Goal: Book appointment/travel/reservation

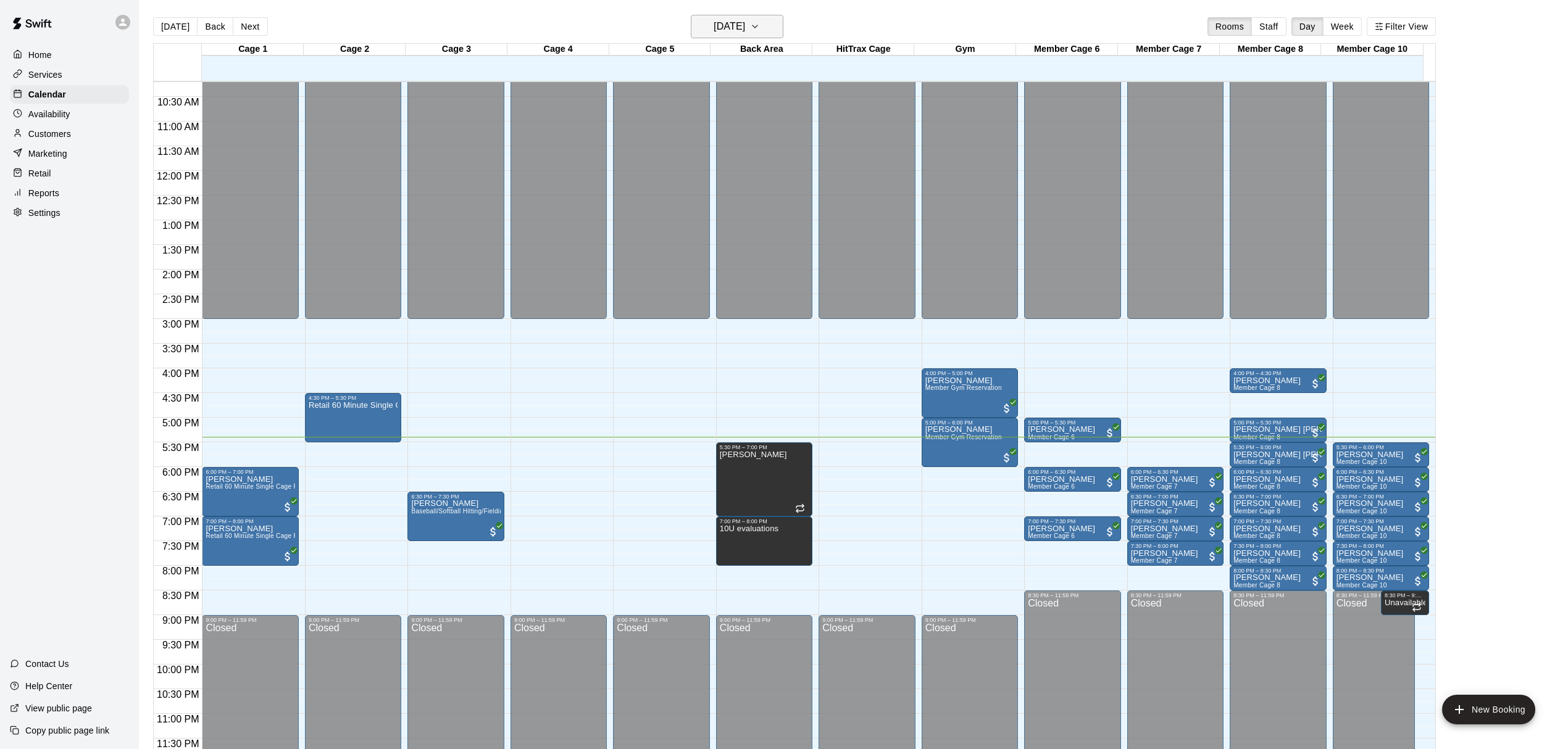
click at [745, 33] on h6 "[DATE]" at bounding box center [729, 27] width 31 height 17
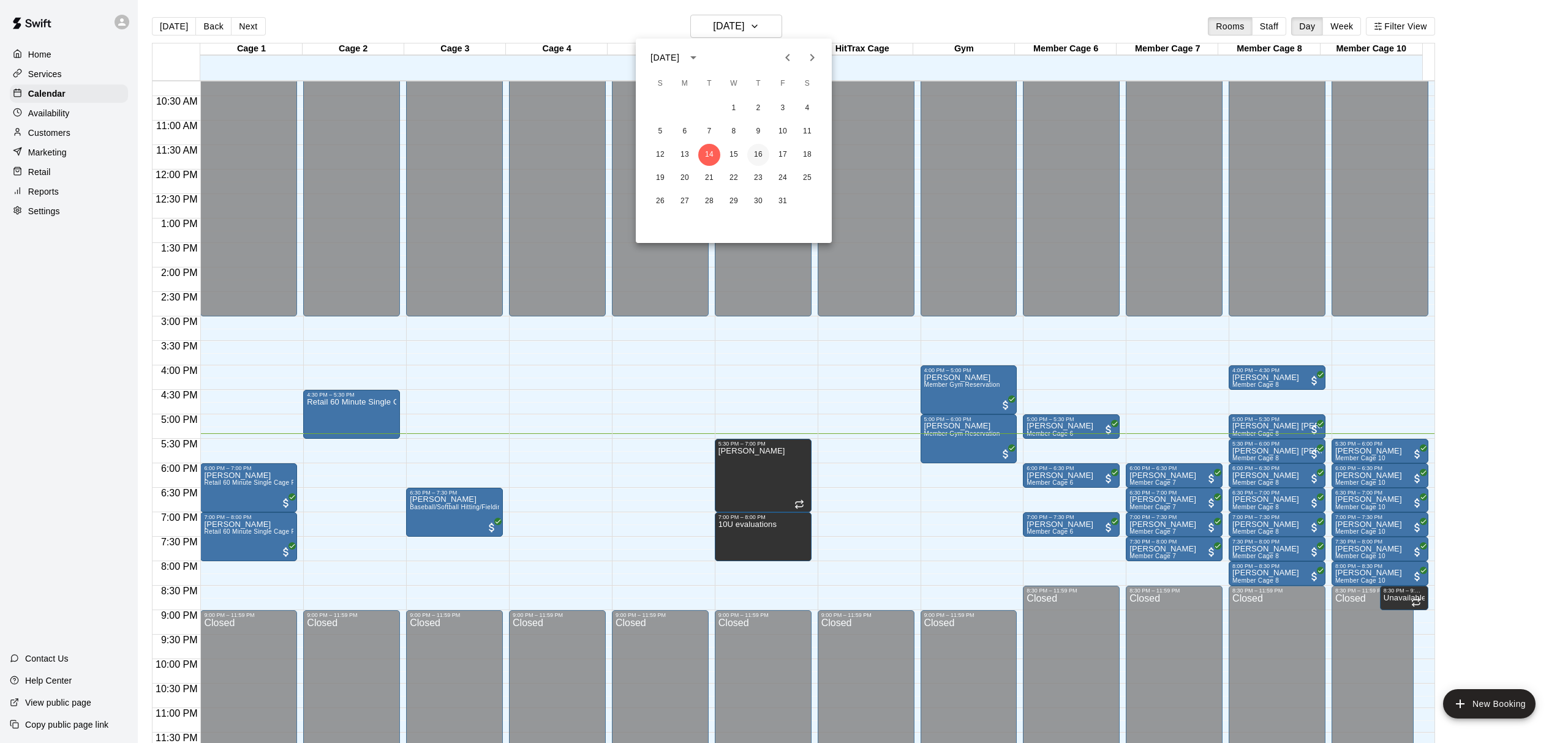
click at [755, 154] on button "16" at bounding box center [758, 154] width 22 height 22
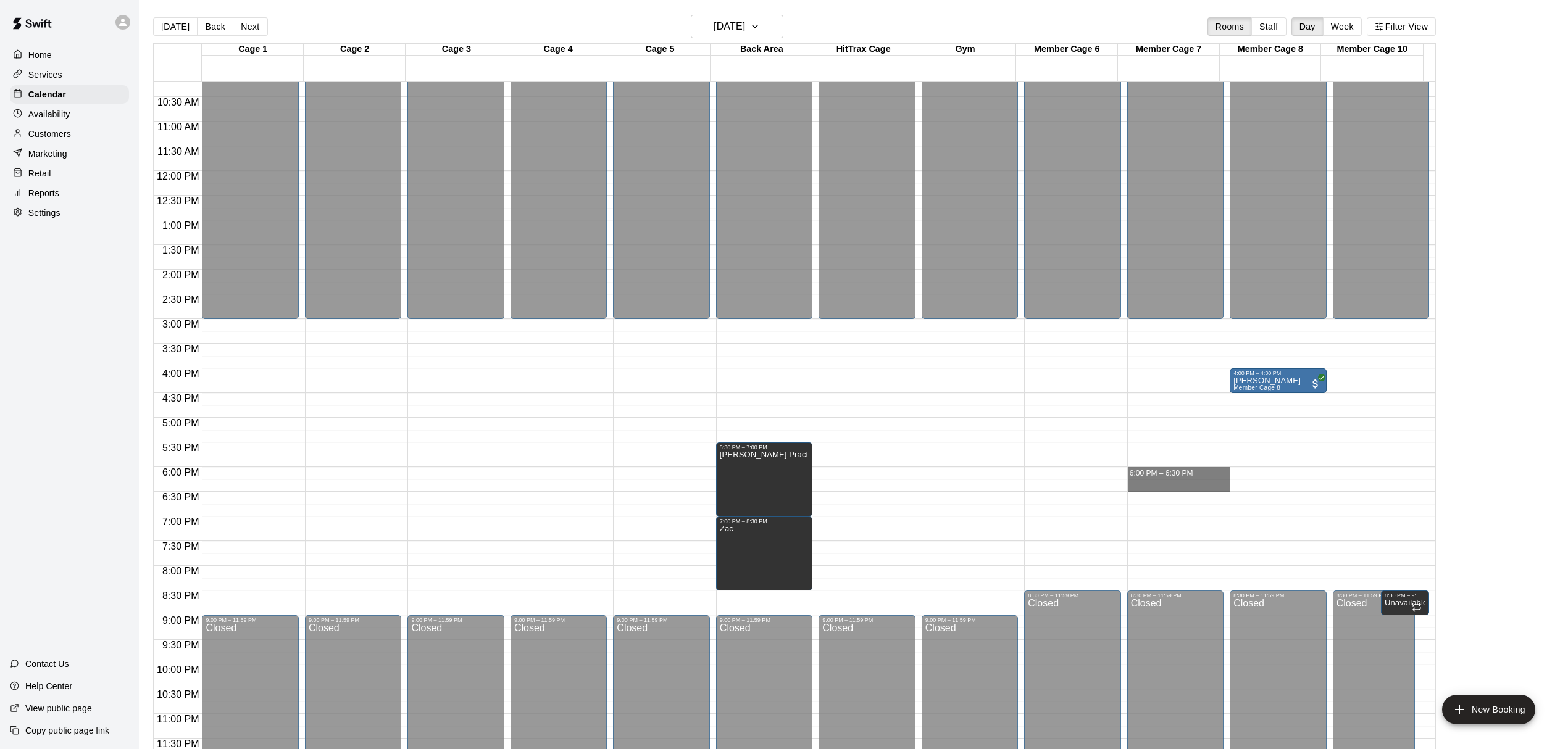
drag, startPoint x: 1131, startPoint y: 470, endPoint x: 1152, endPoint y: 492, distance: 30.4
click at [1152, 492] on div "12:00 AM – 3:00 PM Closed 8:30 PM – 11:59 PM Closed" at bounding box center [1175, 171] width 96 height 1185
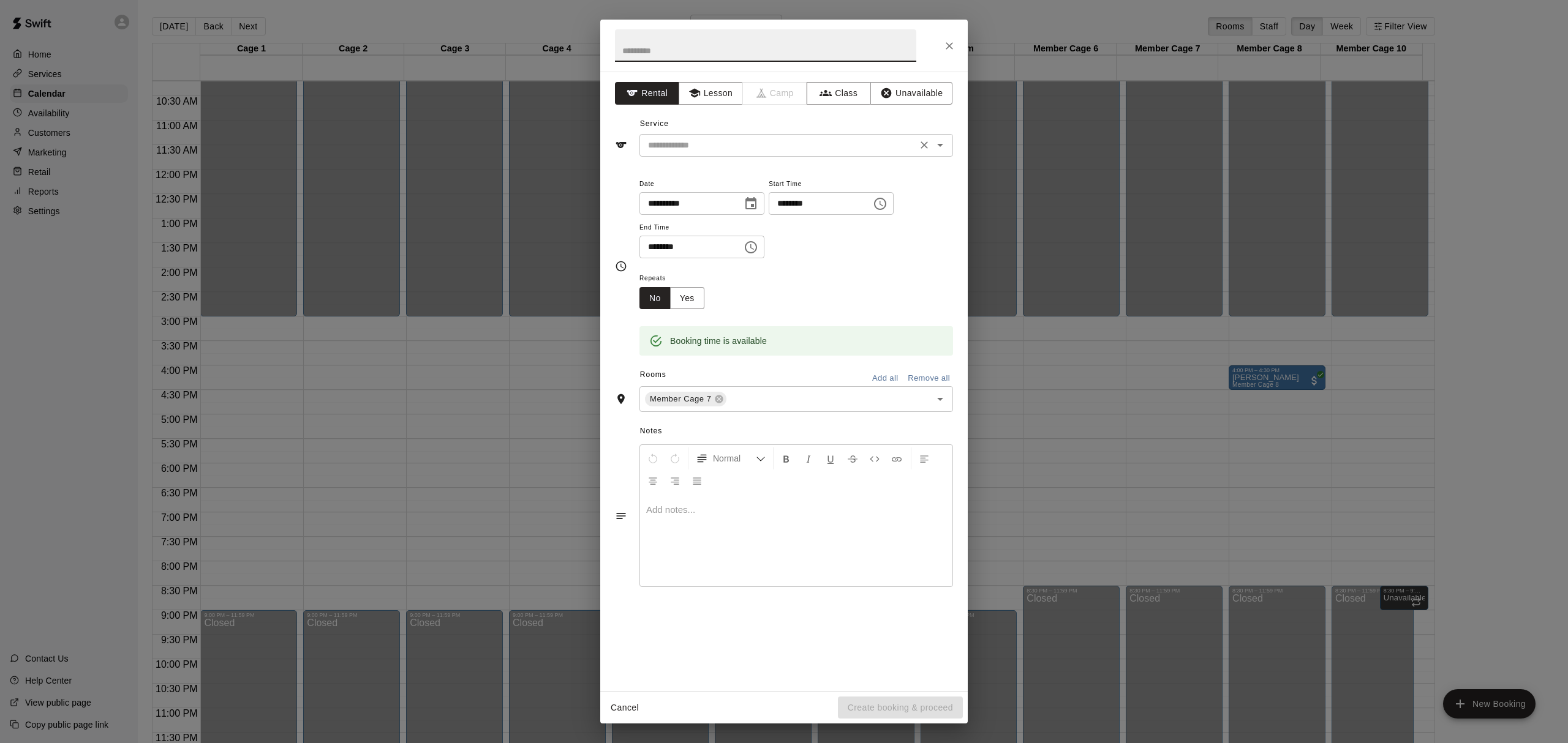
click at [865, 136] on div "​" at bounding box center [796, 146] width 314 height 23
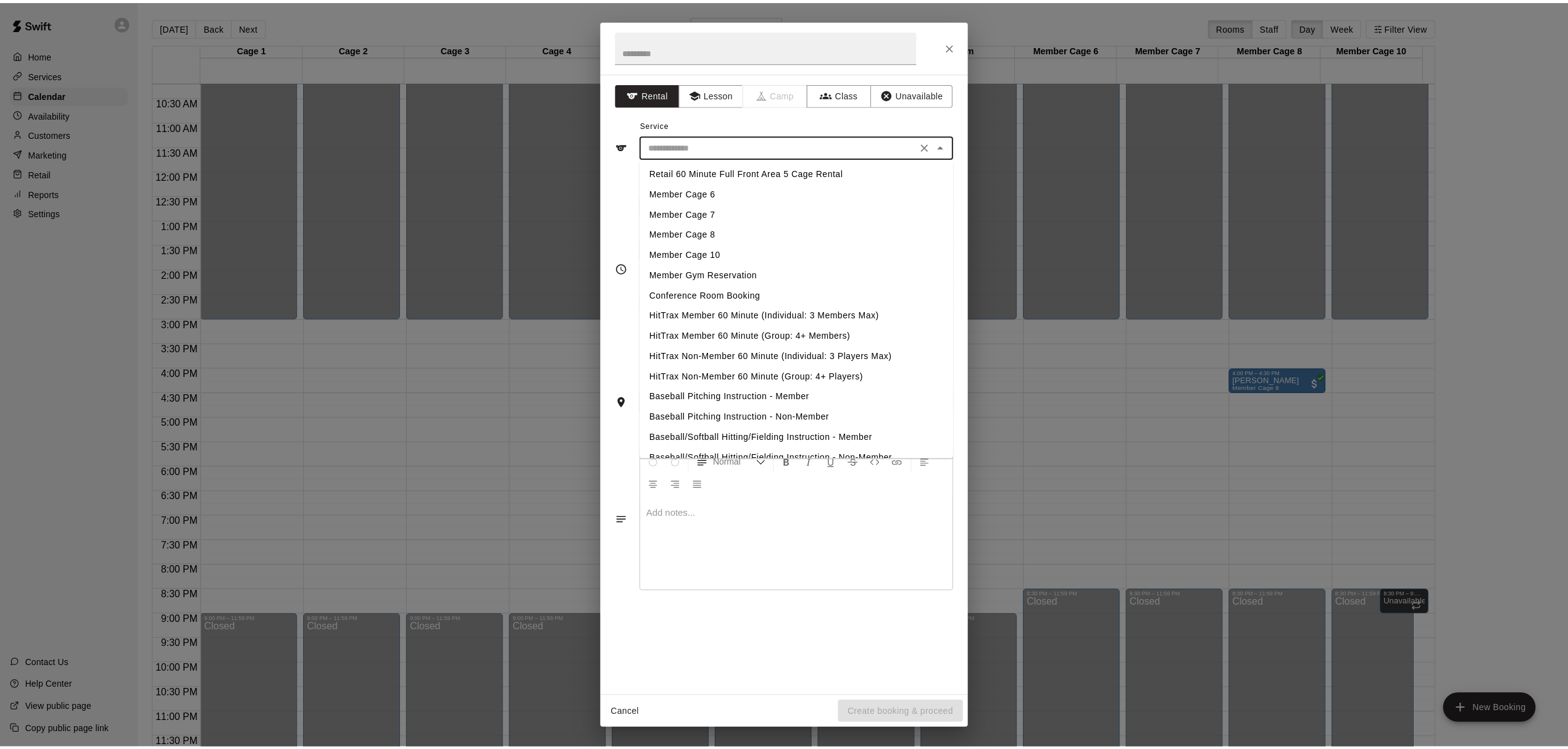
scroll to position [178, 0]
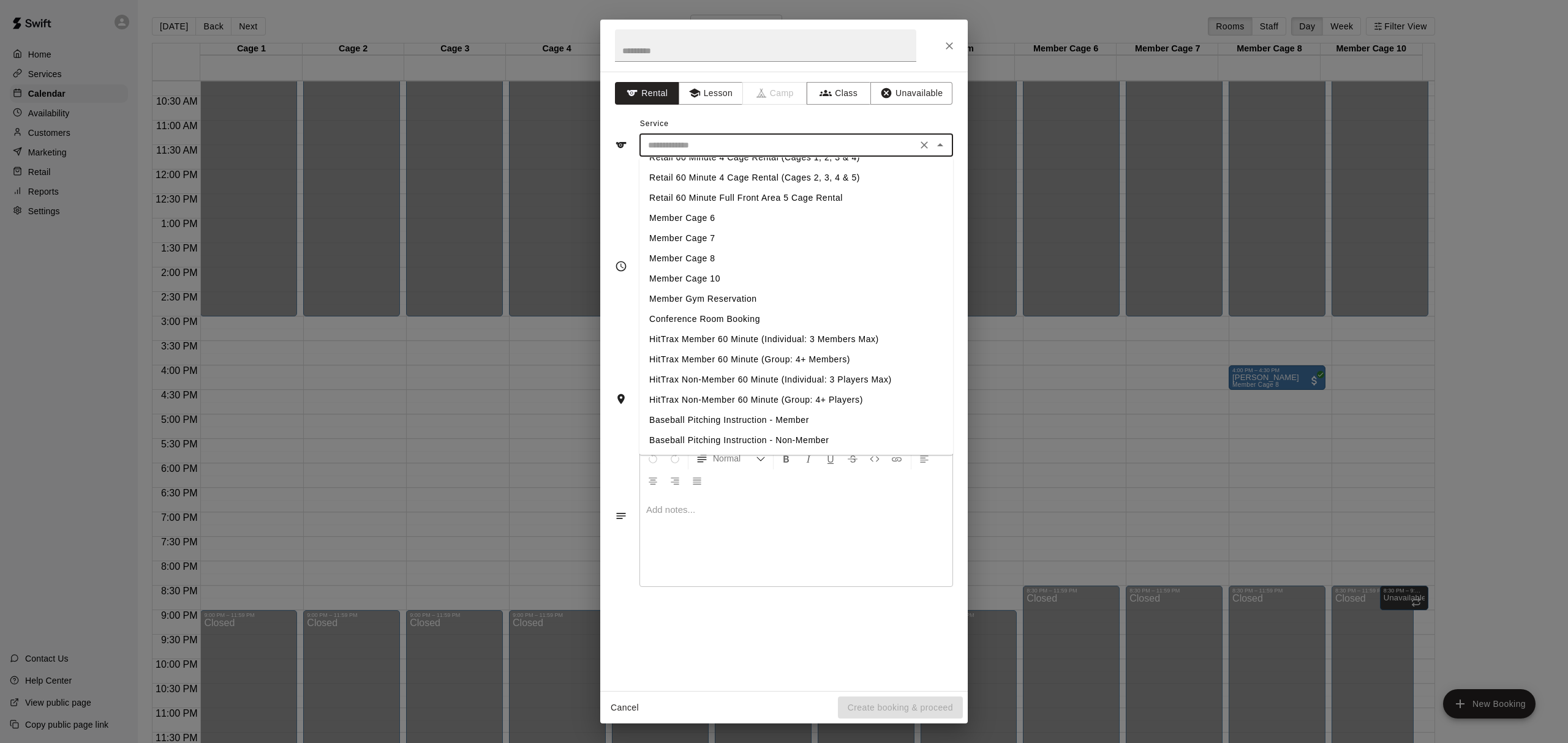
click at [677, 235] on li "Member Cage 7" at bounding box center [796, 238] width 314 height 20
type input "**********"
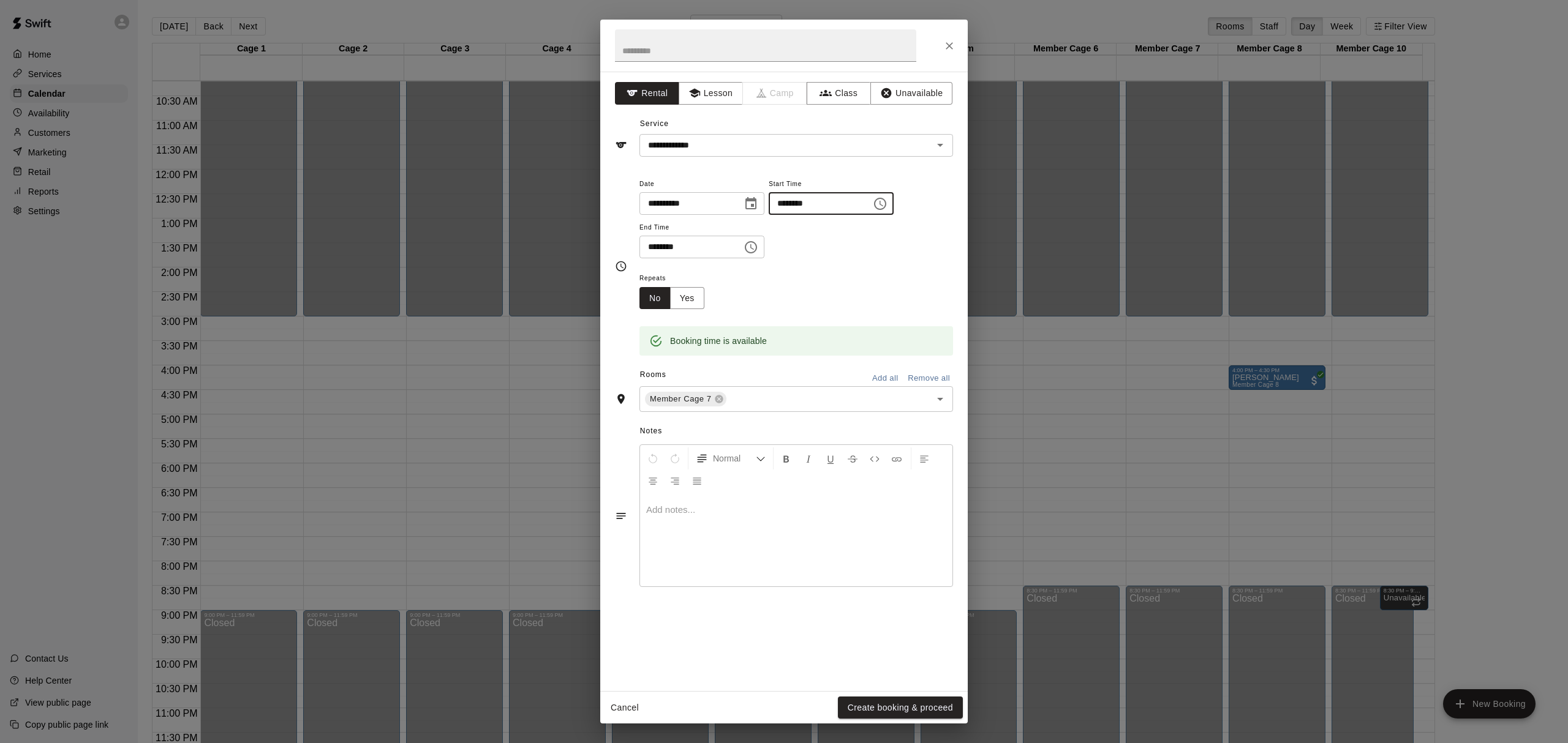
click at [807, 197] on input "********" at bounding box center [815, 204] width 94 height 23
click at [823, 203] on input "********" at bounding box center [815, 204] width 94 height 23
click at [814, 198] on input "********" at bounding box center [815, 204] width 94 height 23
click at [897, 230] on div "**********" at bounding box center [796, 218] width 314 height 83
click at [903, 709] on button "Create booking & proceed" at bounding box center [901, 709] width 125 height 23
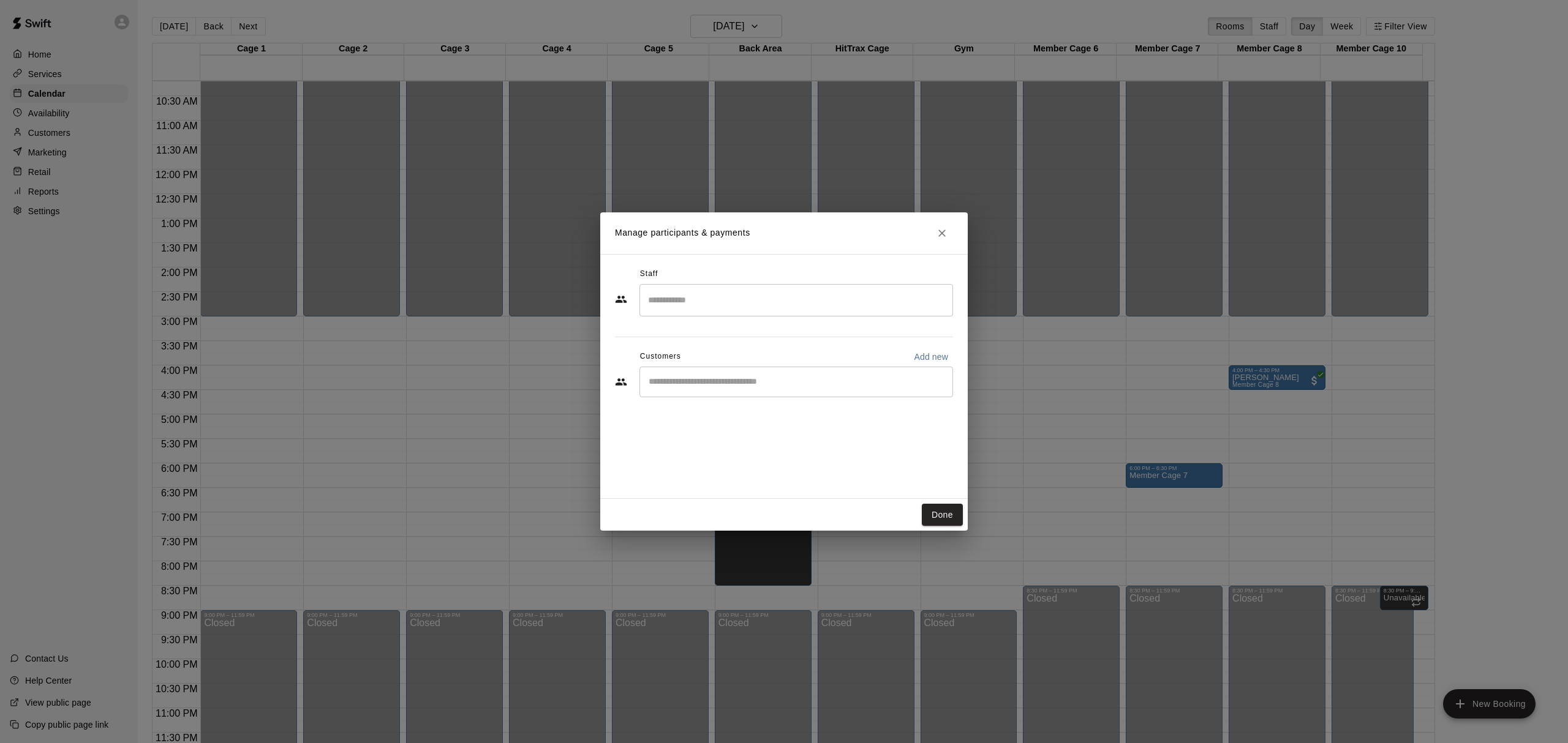
click at [728, 378] on input "Start typing to search customers..." at bounding box center [796, 382] width 302 height 12
type input "**********"
click at [842, 424] on div "[PERSON_NAME] Outlaws Membership (2025) [EMAIL_ADDRESS][DOMAIN_NAME]" at bounding box center [764, 417] width 180 height 27
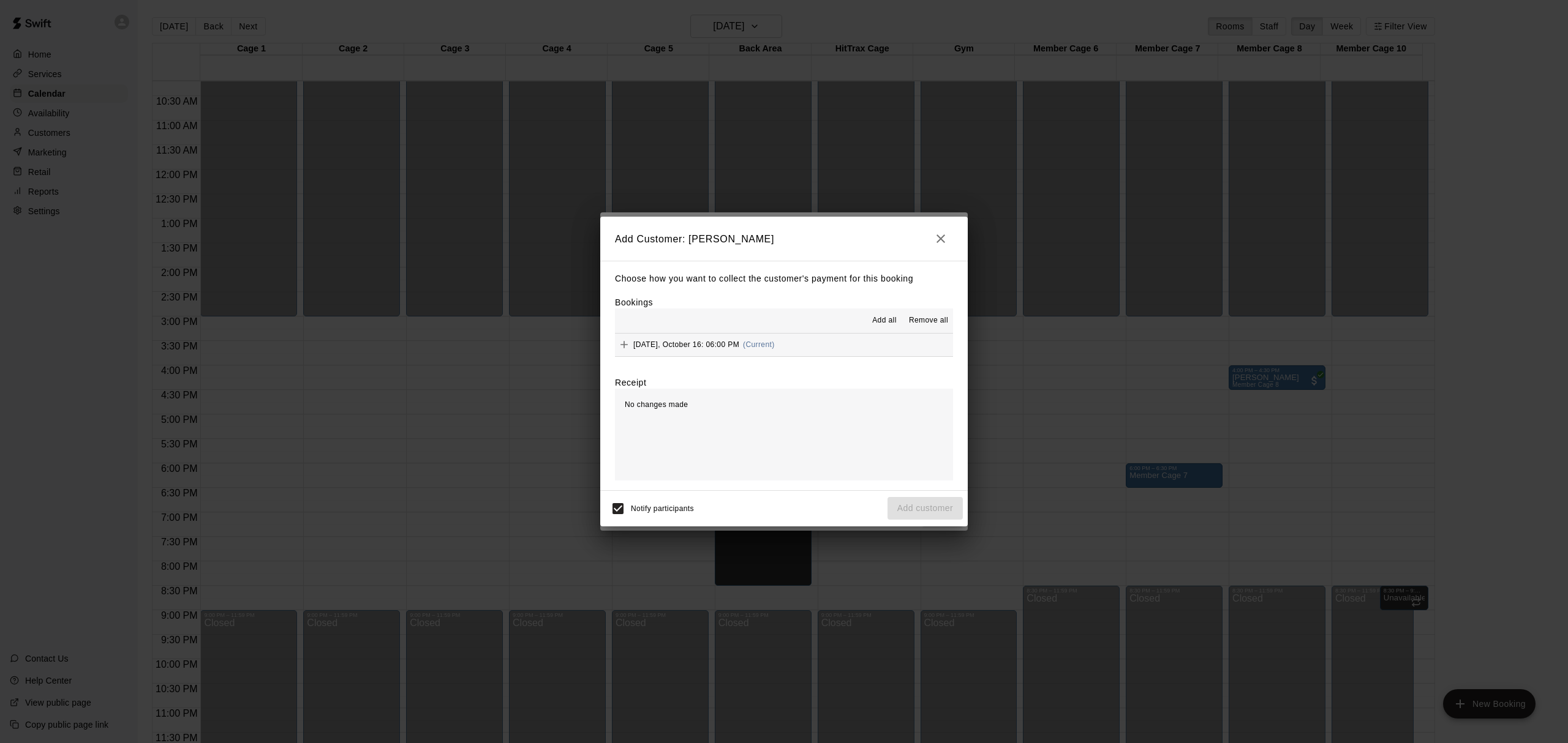
click at [748, 352] on div "[DATE], October 16: 06:00 PM (Current)" at bounding box center [695, 345] width 160 height 19
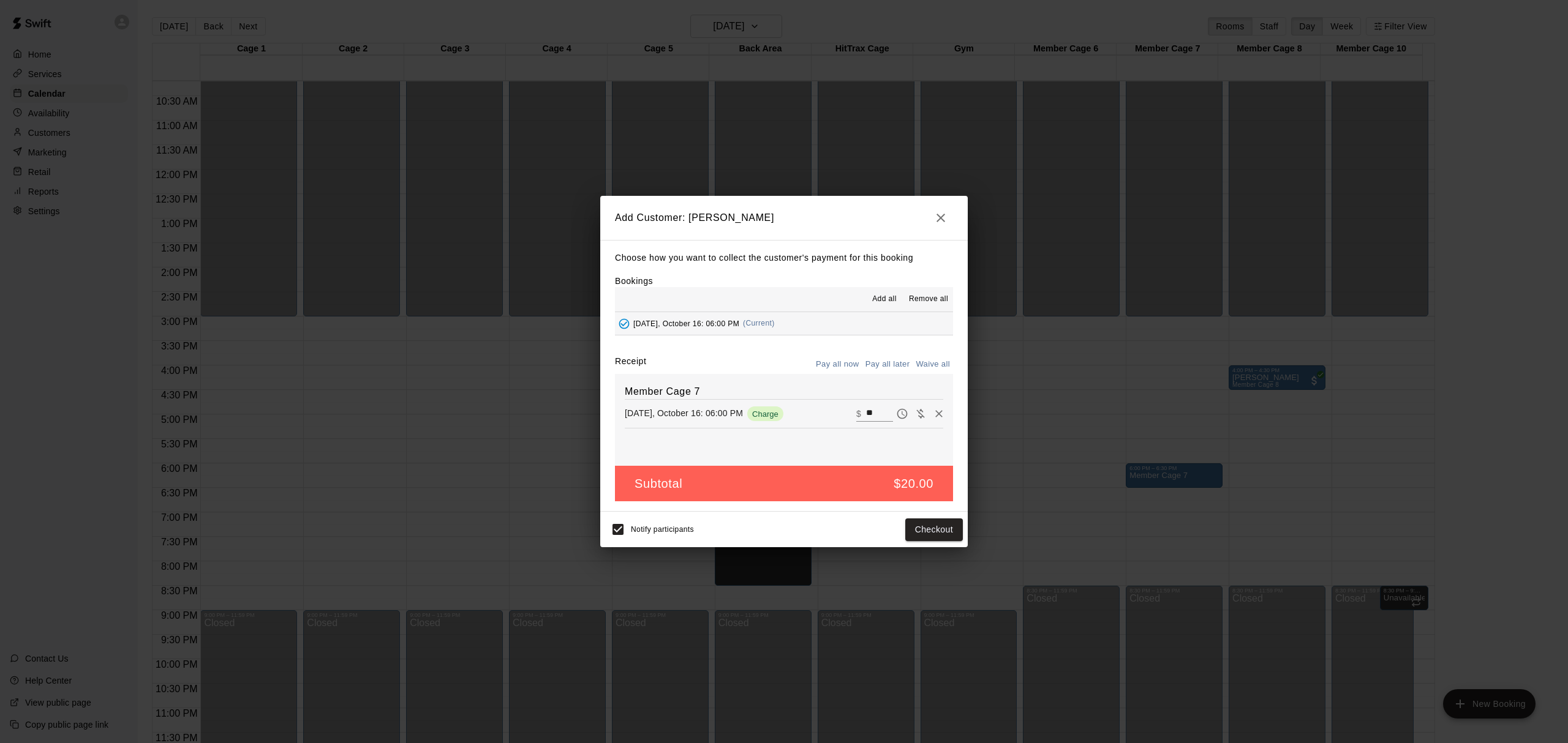
click at [866, 407] on input "**" at bounding box center [880, 413] width 27 height 16
click at [868, 407] on input "**" at bounding box center [880, 413] width 27 height 16
type input "*"
click at [908, 526] on button "Add customer" at bounding box center [925, 530] width 75 height 23
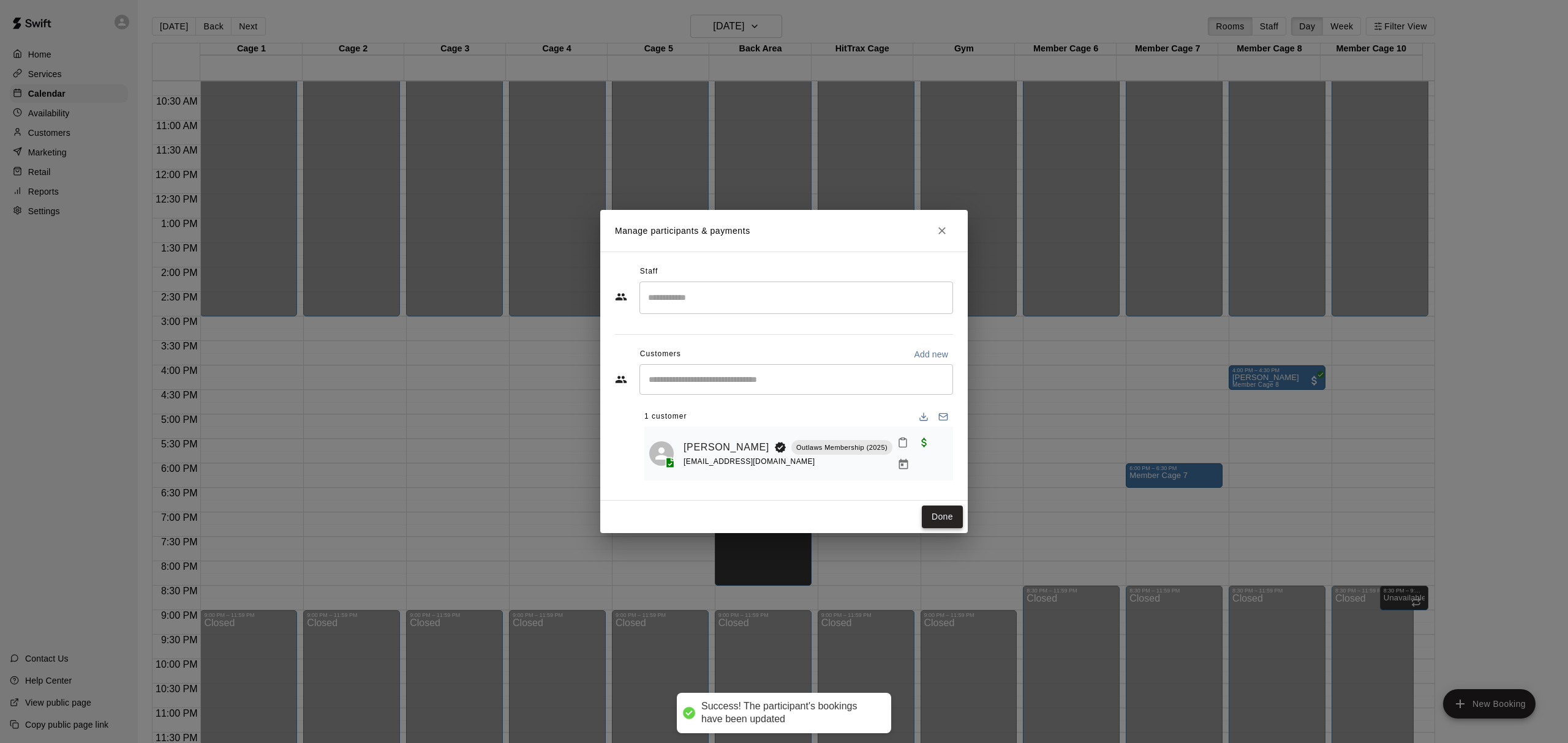
click at [949, 518] on button "Done" at bounding box center [942, 517] width 41 height 23
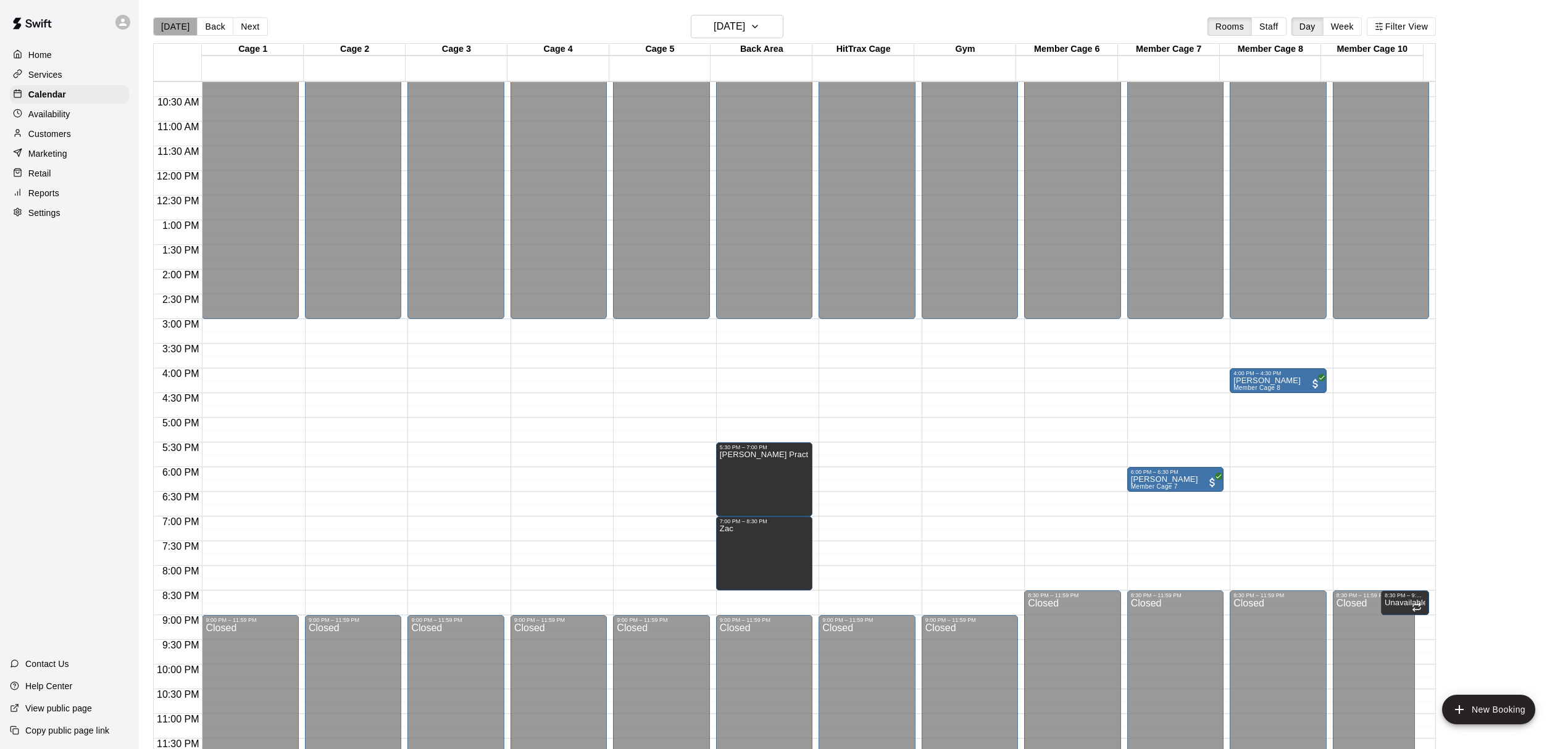
click at [177, 27] on button "[DATE]" at bounding box center [175, 27] width 44 height 19
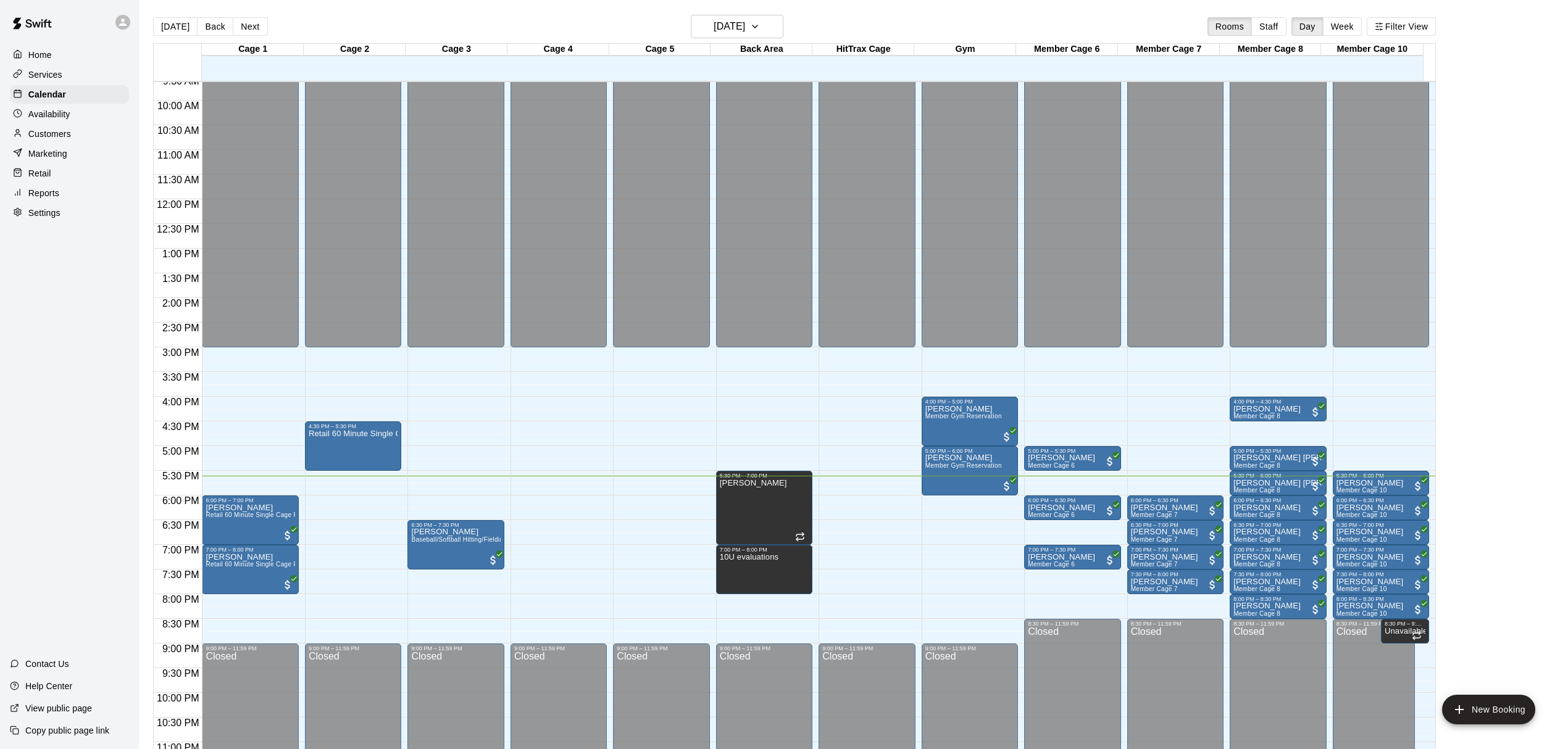
scroll to position [505, 0]
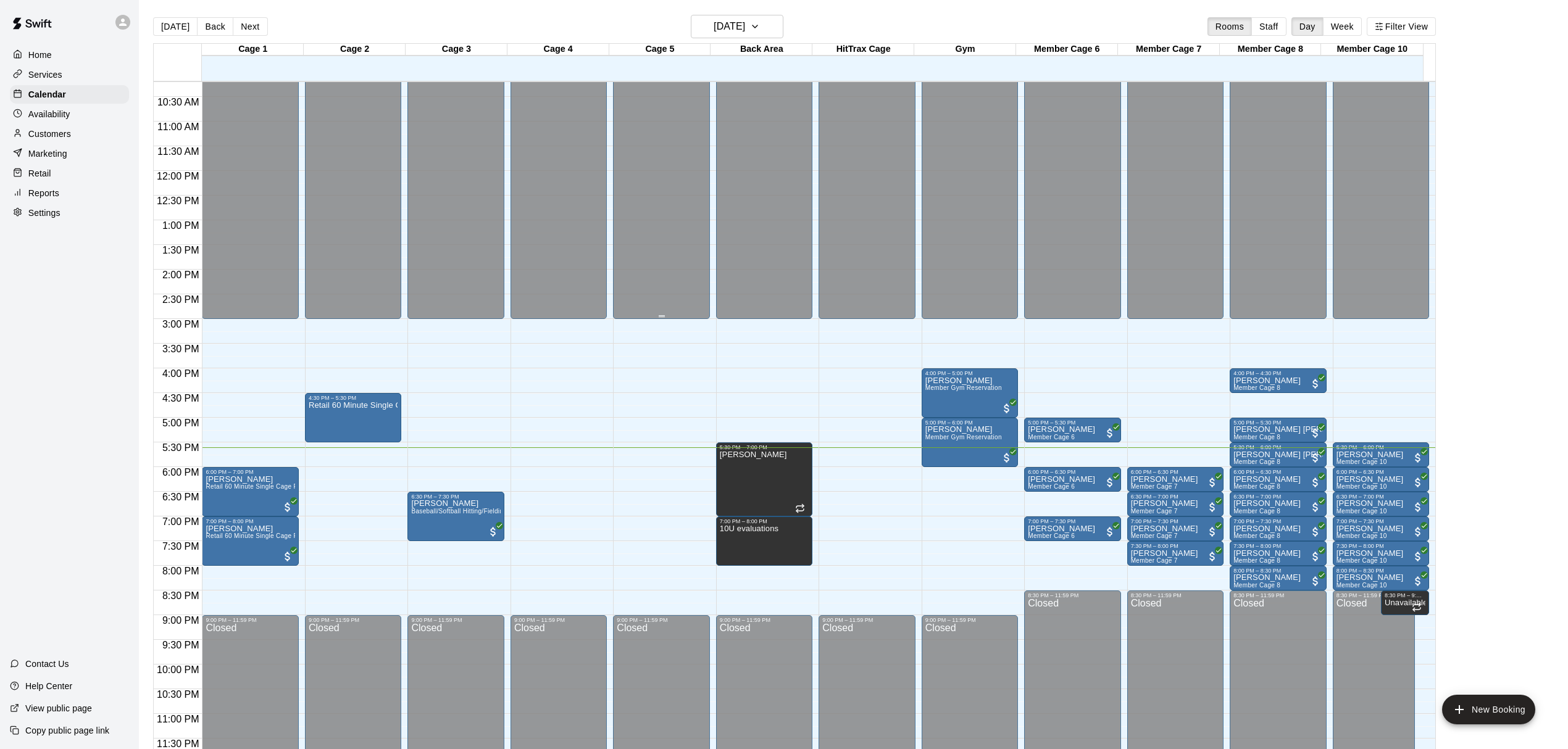
click at [175, 23] on button "[DATE]" at bounding box center [175, 27] width 44 height 19
drag, startPoint x: 905, startPoint y: 62, endPoint x: 924, endPoint y: 70, distance: 20.6
click at [924, 70] on div "Cage 1 14 Tue Cage 2 14 Tue Cage 3 14 Tue Cage 4 14 Tue Cage 5 14 Tue Back Area…" at bounding box center [795, 404] width 1283 height 721
click at [924, 70] on div at bounding box center [965, 75] width 102 height 12
click at [900, 25] on div "[DATE] Back [DATE][DATE] Rooms Staff Day Week Filter View" at bounding box center [795, 28] width 1283 height 28
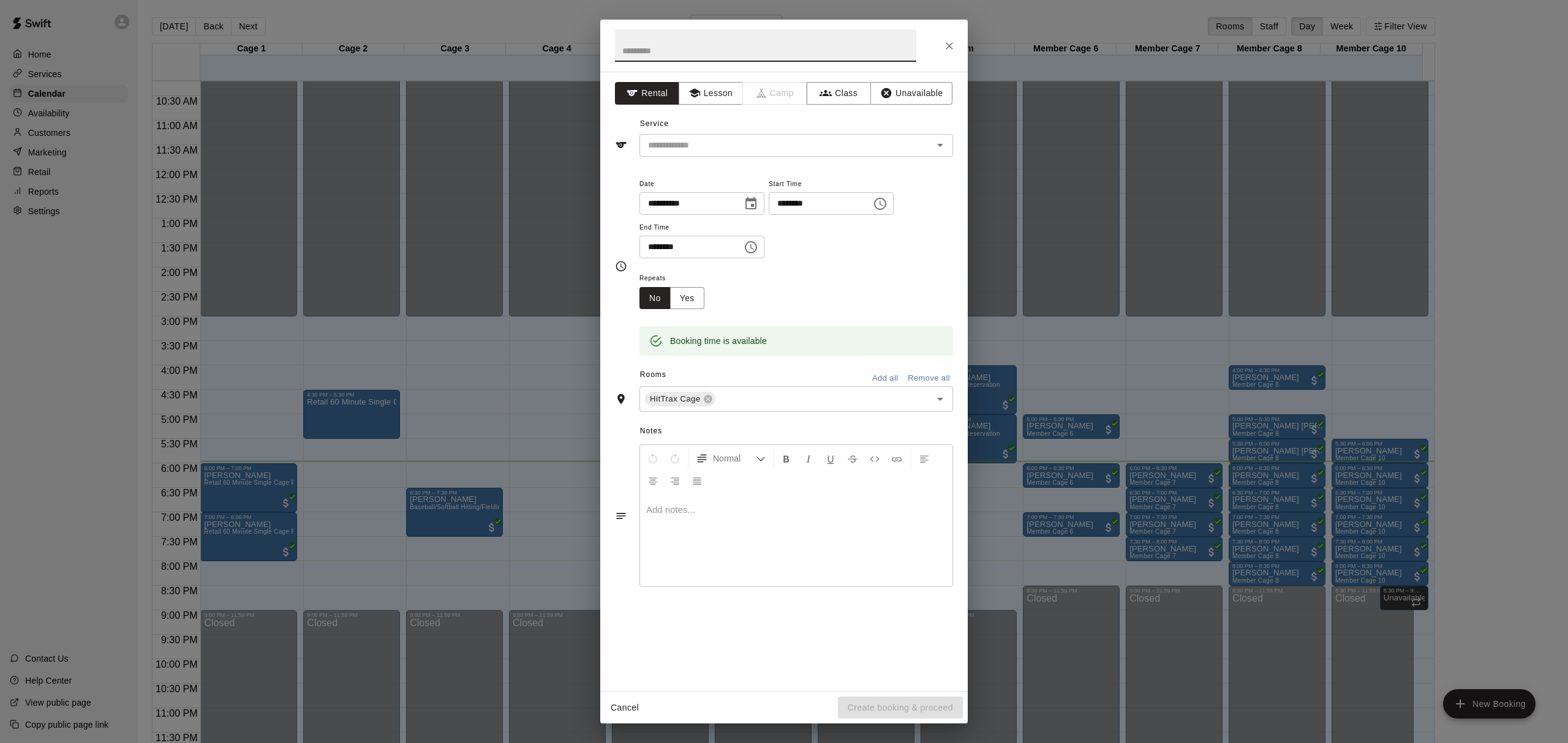
click at [953, 45] on icon "Close" at bounding box center [949, 45] width 12 height 12
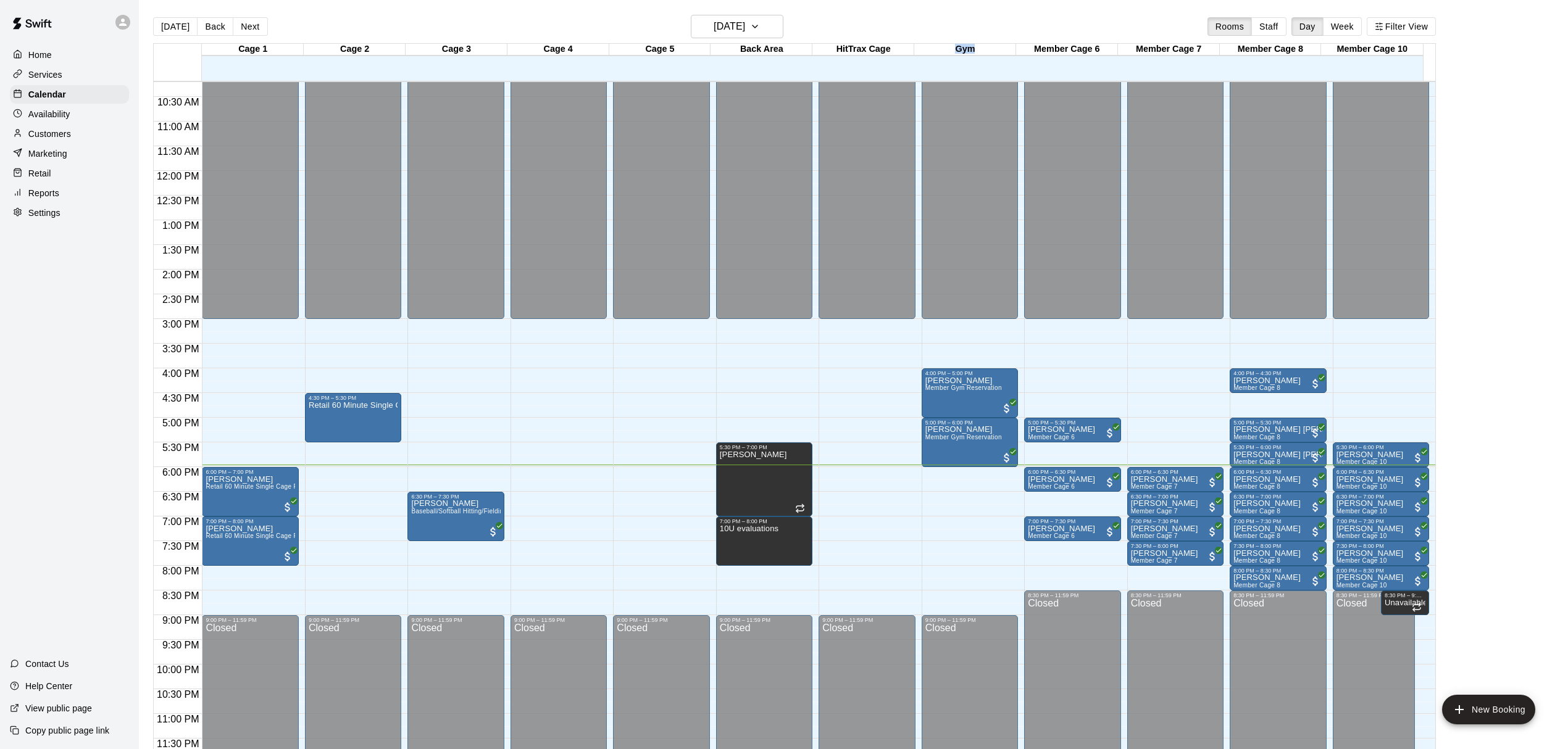
drag, startPoint x: 932, startPoint y: 51, endPoint x: 988, endPoint y: 59, distance: 56.6
click at [988, 59] on div "Gym 14 Tue" at bounding box center [965, 62] width 103 height 37
click at [992, 18] on div "[DATE] Back [DATE][DATE] Rooms Staff Day Week Filter View" at bounding box center [795, 28] width 1283 height 28
drag, startPoint x: 187, startPoint y: 43, endPoint x: 608, endPoint y: 19, distance: 421.7
click at [608, 19] on div "[DATE] Back [DATE][DATE] Rooms Staff Day Week Filter View" at bounding box center [795, 28] width 1283 height 28
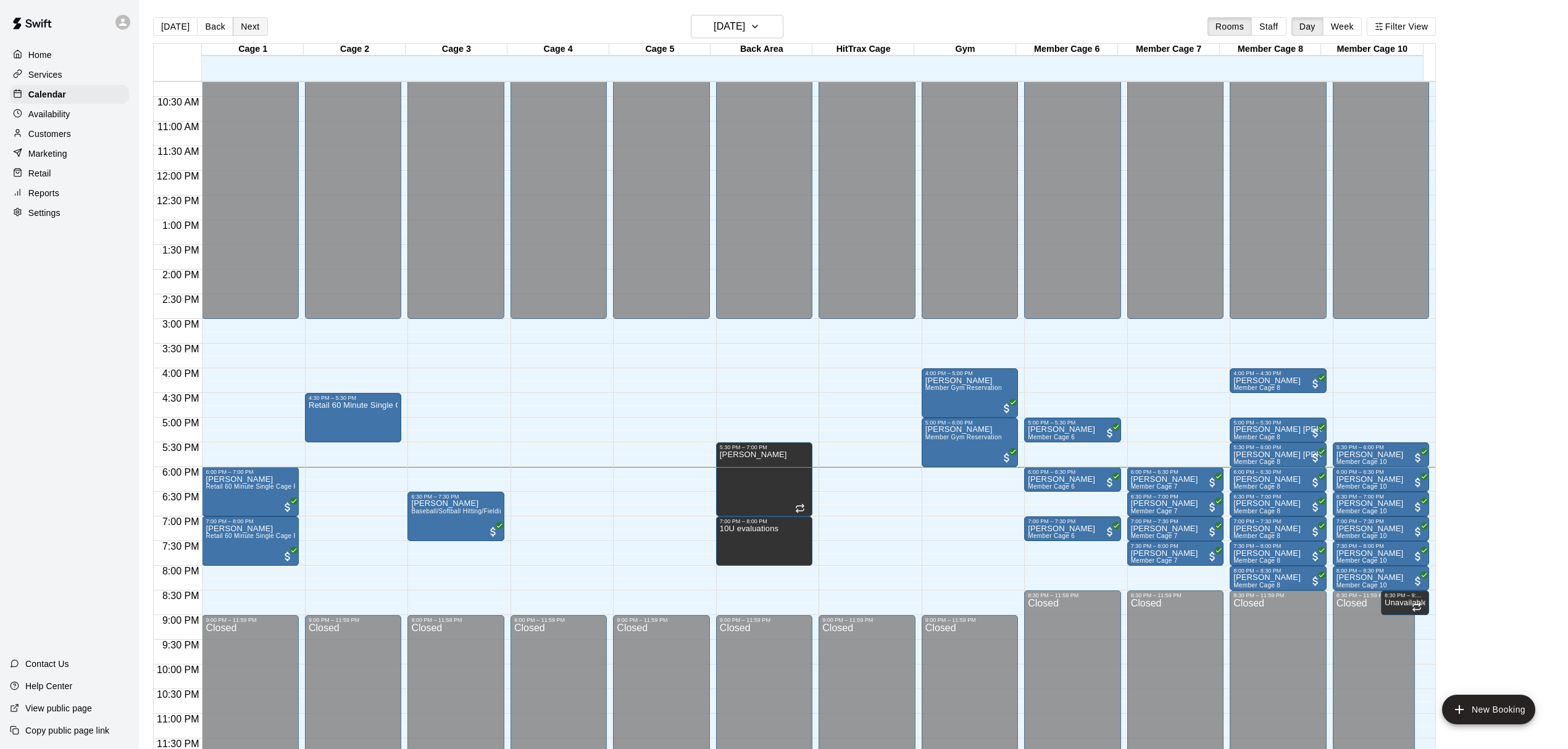
click at [243, 28] on button "Next" at bounding box center [250, 27] width 35 height 19
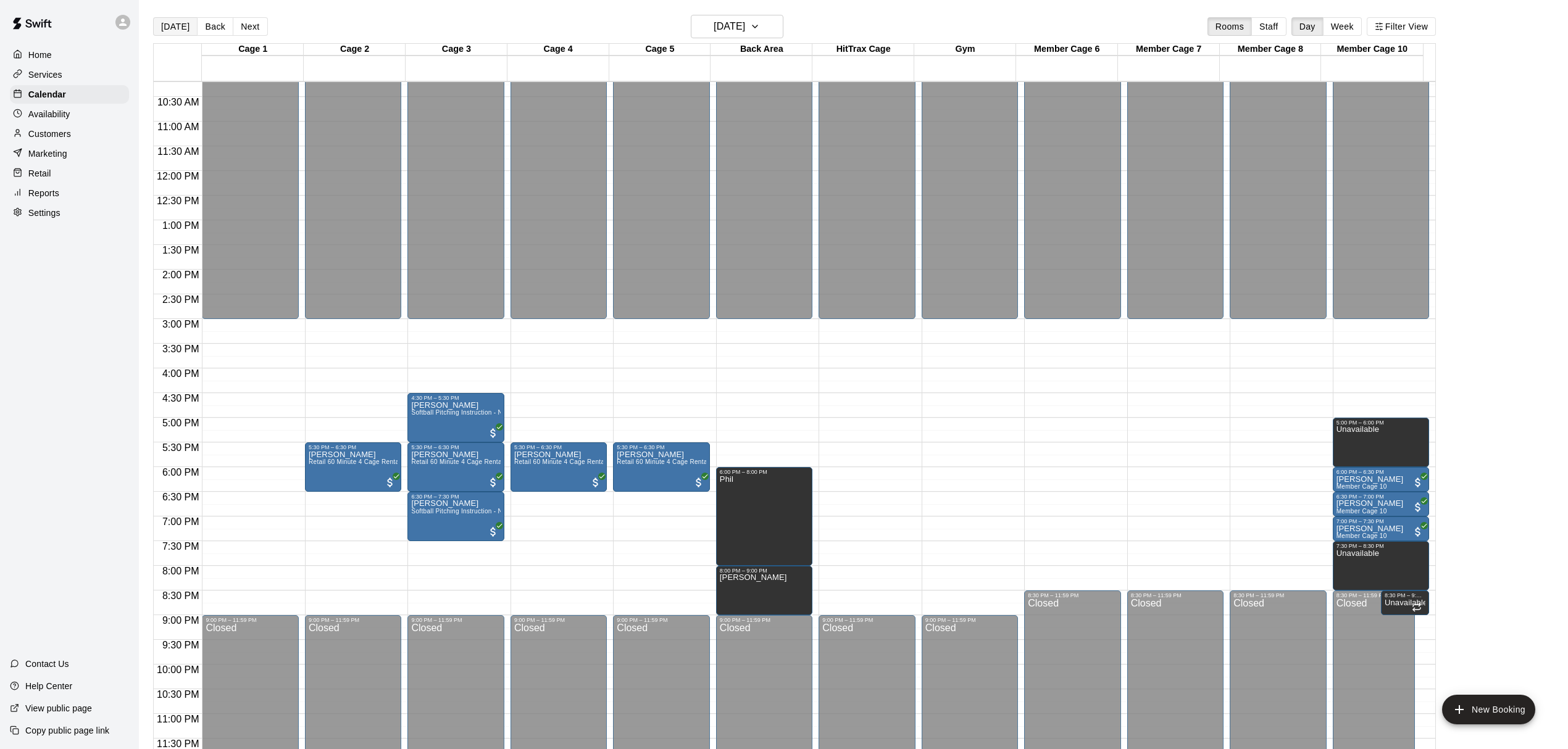
click at [180, 30] on button "[DATE]" at bounding box center [175, 27] width 44 height 19
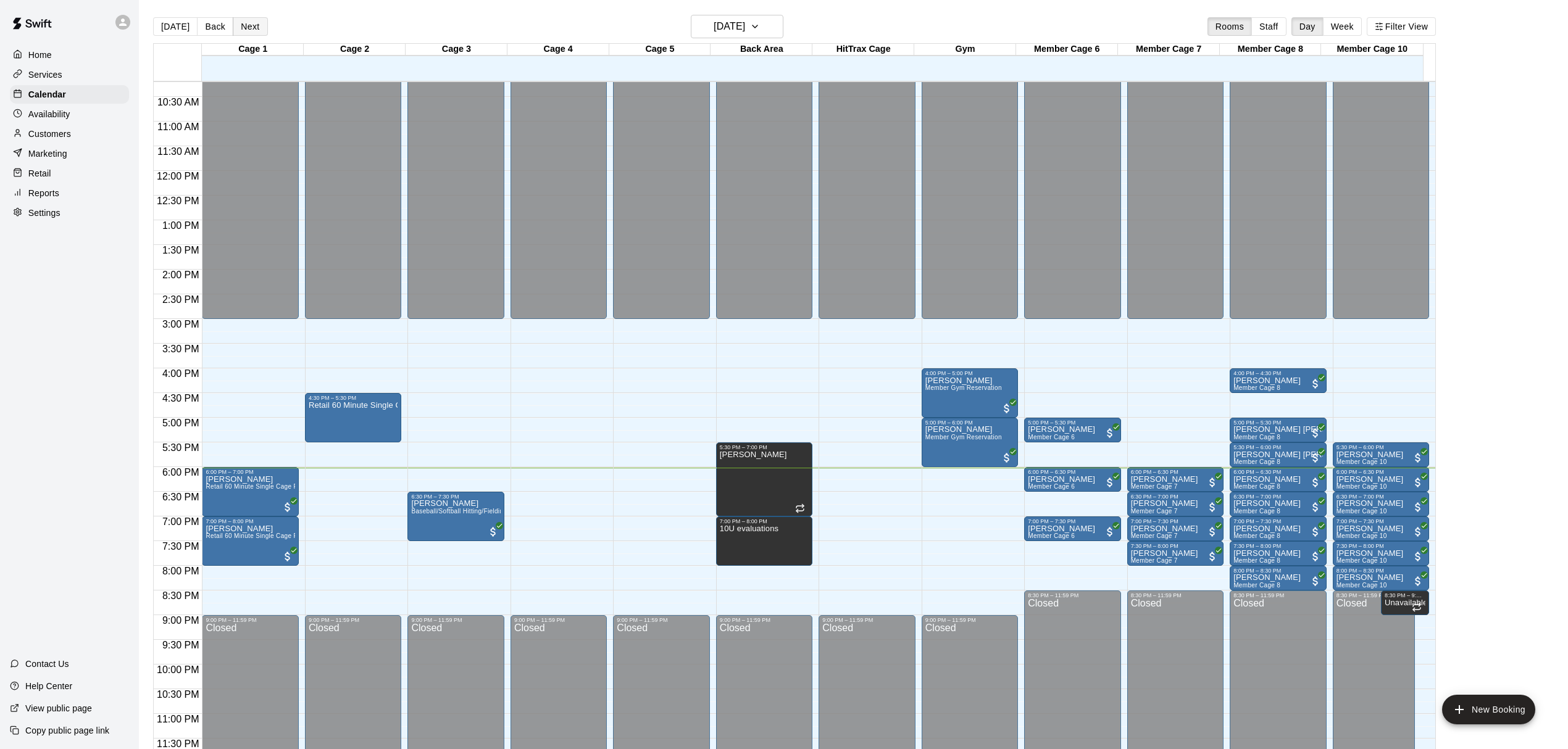
click at [255, 21] on button "Next" at bounding box center [250, 27] width 35 height 19
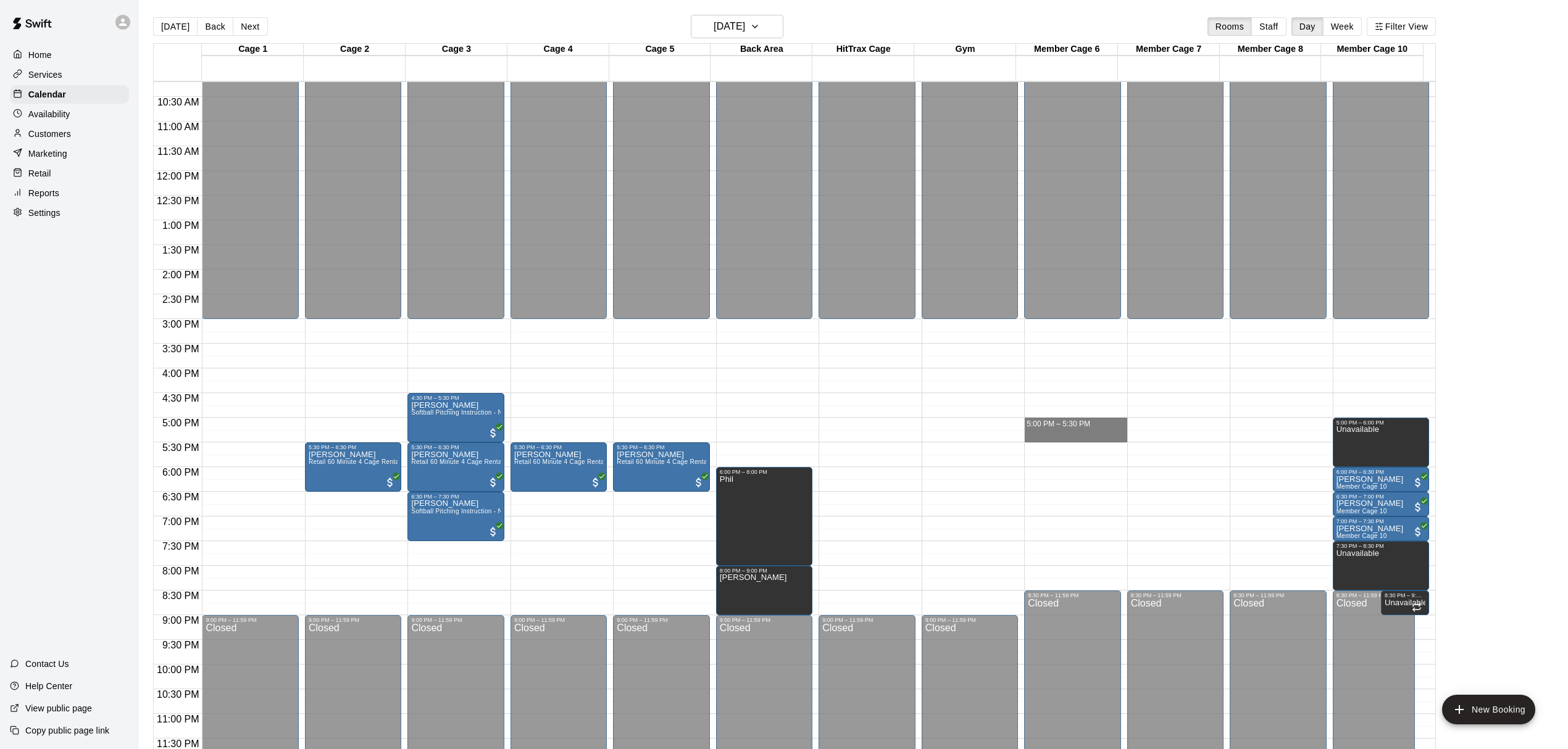
drag, startPoint x: 1029, startPoint y: 420, endPoint x: 1025, endPoint y: 430, distance: 10.8
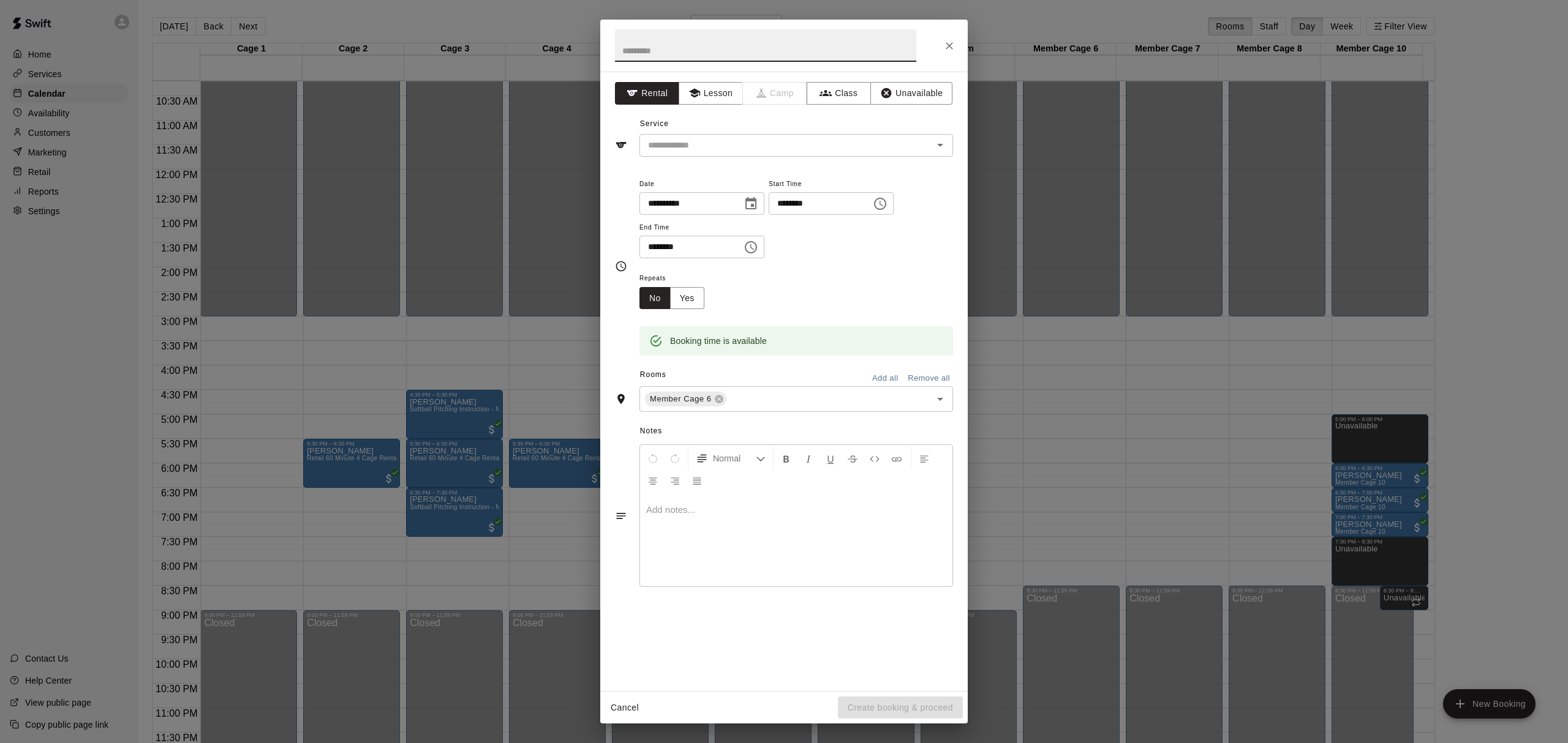
click at [621, 706] on button "Cancel" at bounding box center [625, 709] width 40 height 23
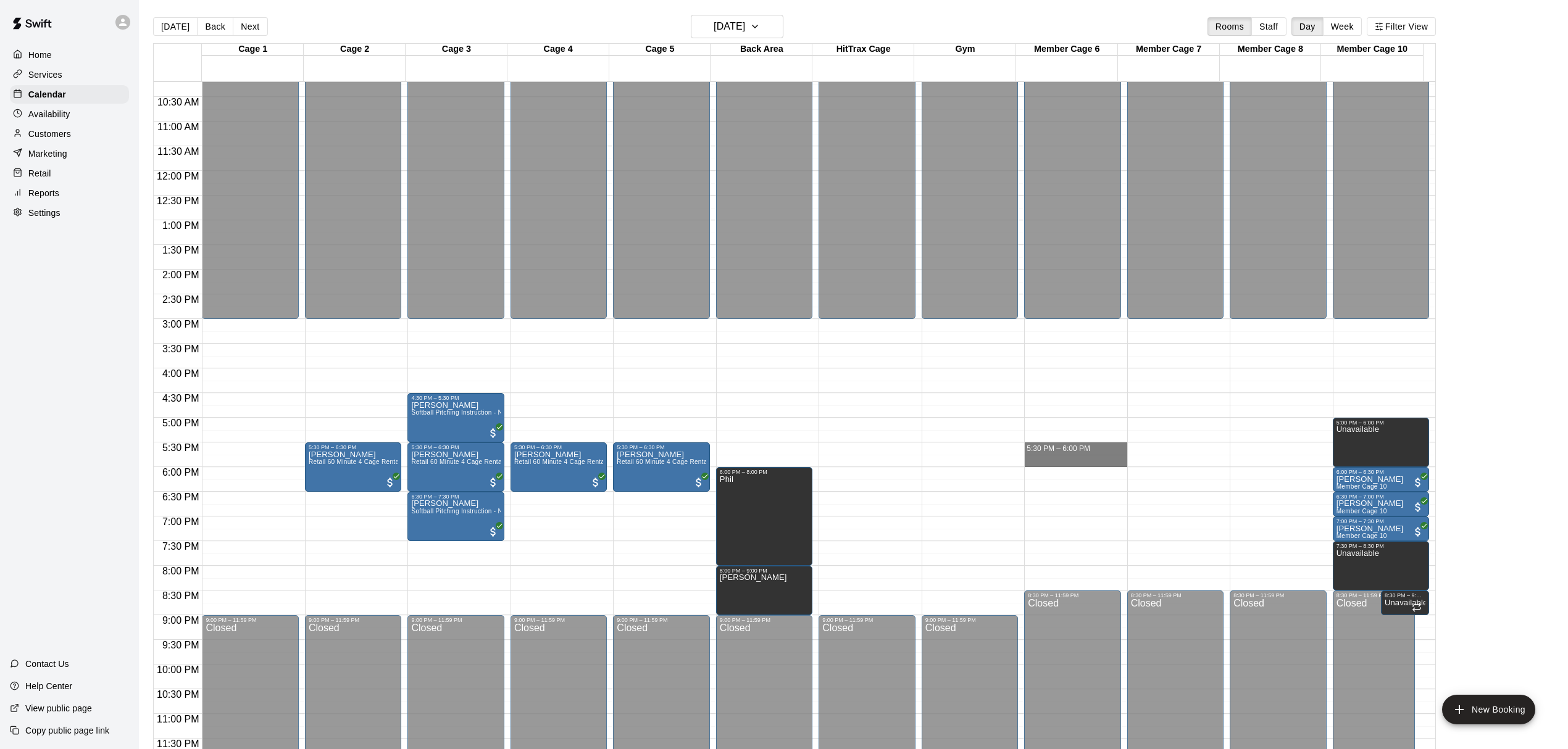
drag, startPoint x: 1030, startPoint y: 449, endPoint x: 1052, endPoint y: 462, distance: 25.6
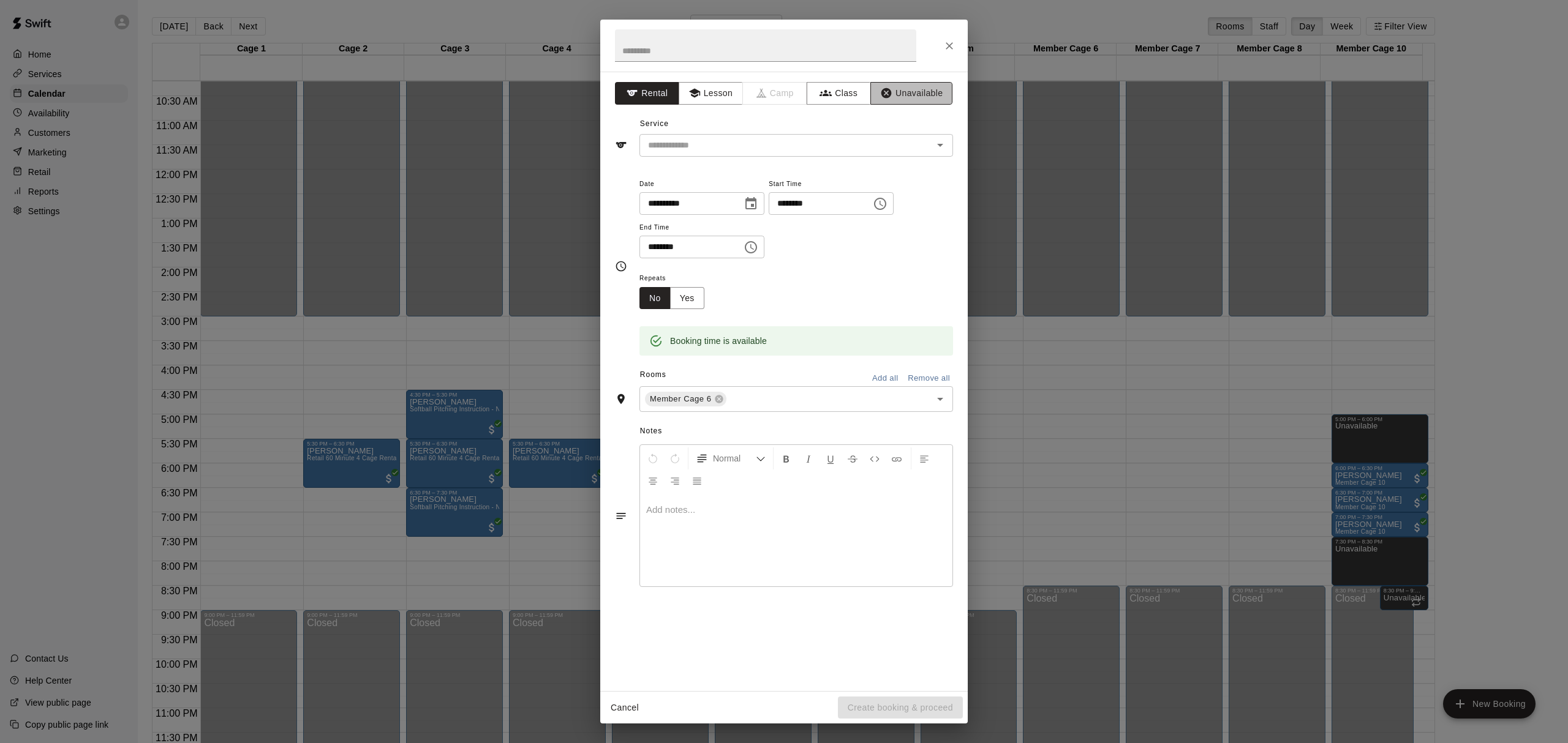
click at [909, 95] on button "Unavailable" at bounding box center [911, 93] width 82 height 23
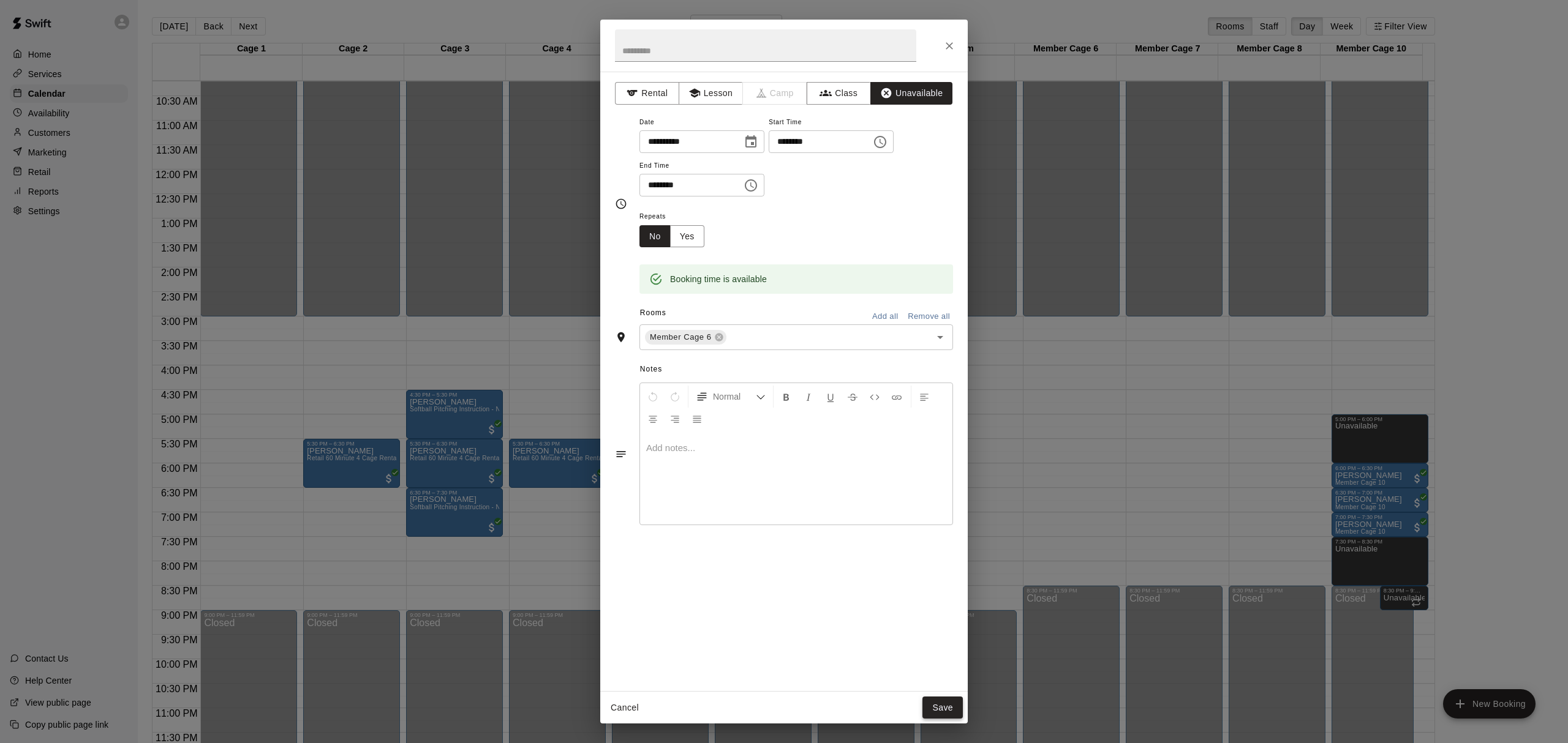
click at [947, 708] on button "Save" at bounding box center [942, 709] width 40 height 23
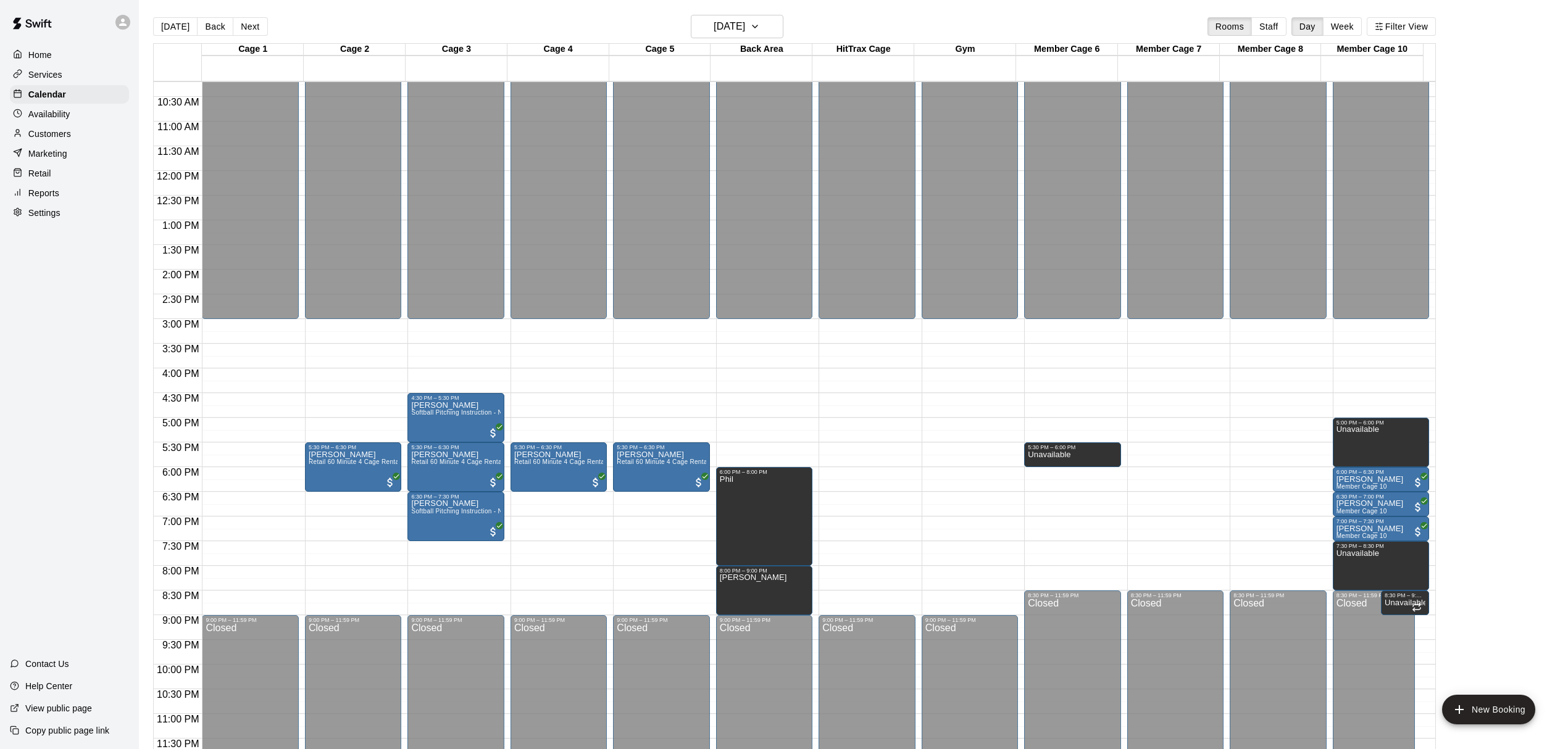
click at [1031, 494] on div "12:00 AM – 3:00 PM Closed 5:30 PM – 6:00 PM Unavailable 8:30 PM – 11:59 PM Clos…" at bounding box center [1072, 171] width 96 height 1185
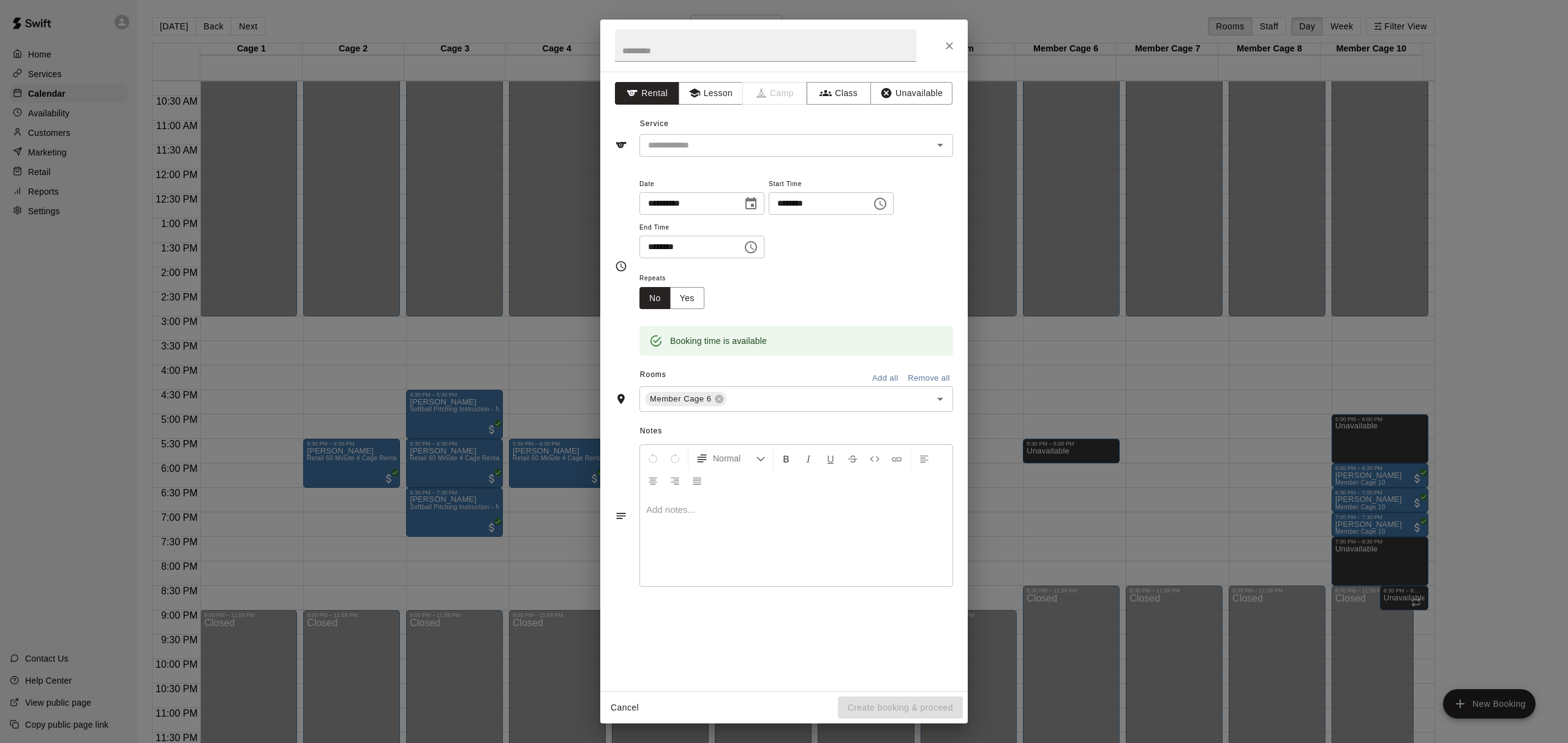
click at [1021, 468] on div "**********" at bounding box center [784, 371] width 1568 height 743
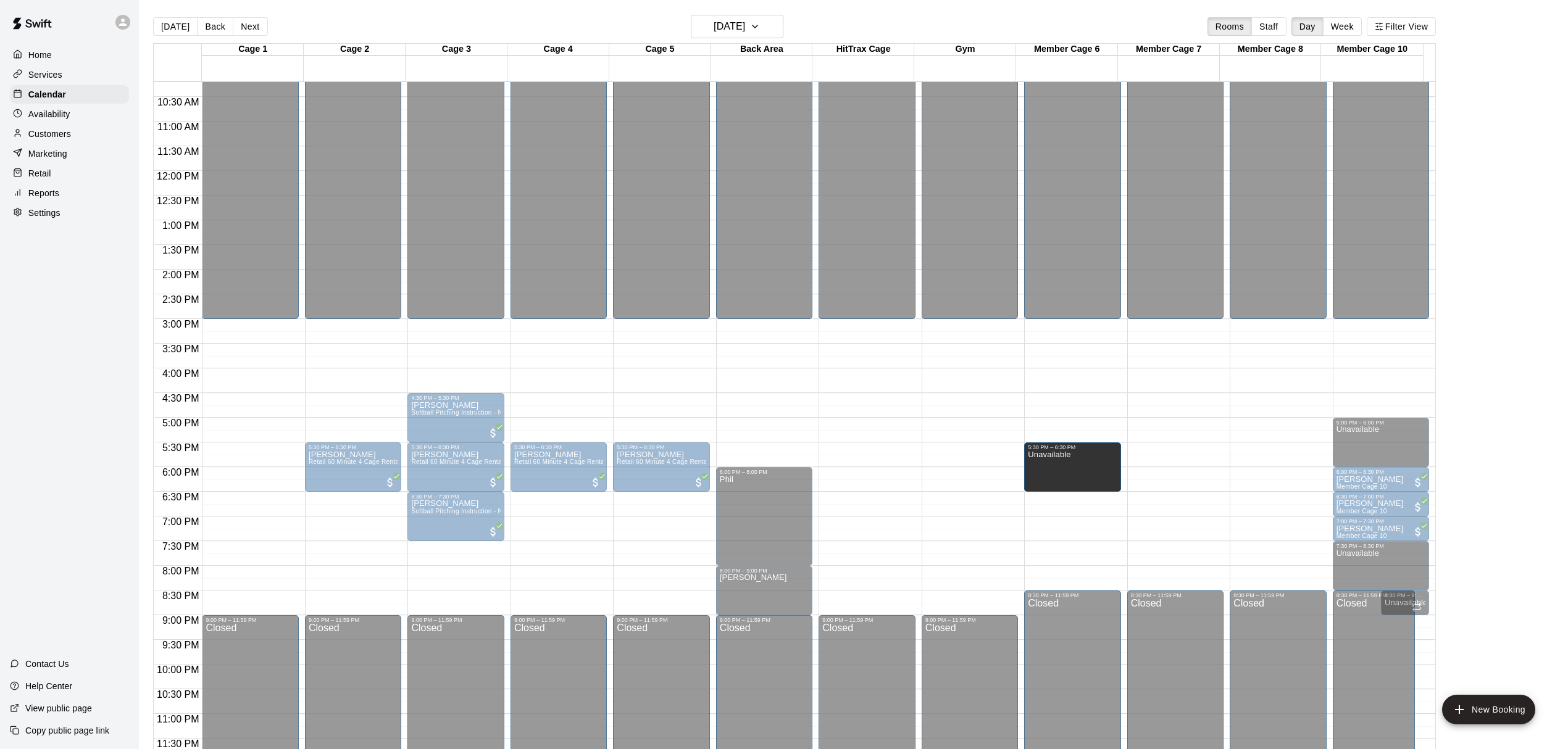
drag, startPoint x: 1070, startPoint y: 463, endPoint x: 1068, endPoint y: 494, distance: 31.1
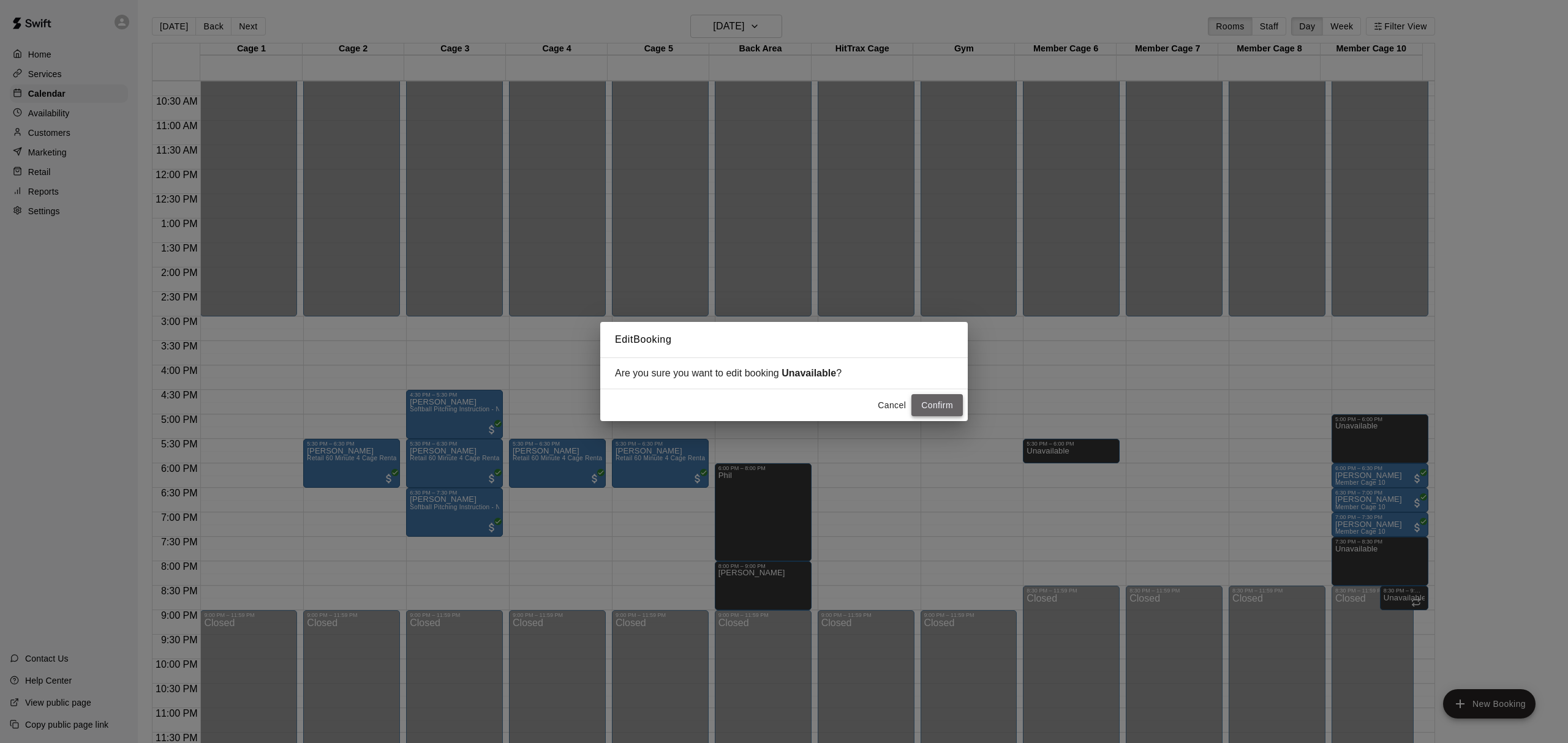
click at [932, 410] on button "Confirm" at bounding box center [937, 406] width 52 height 23
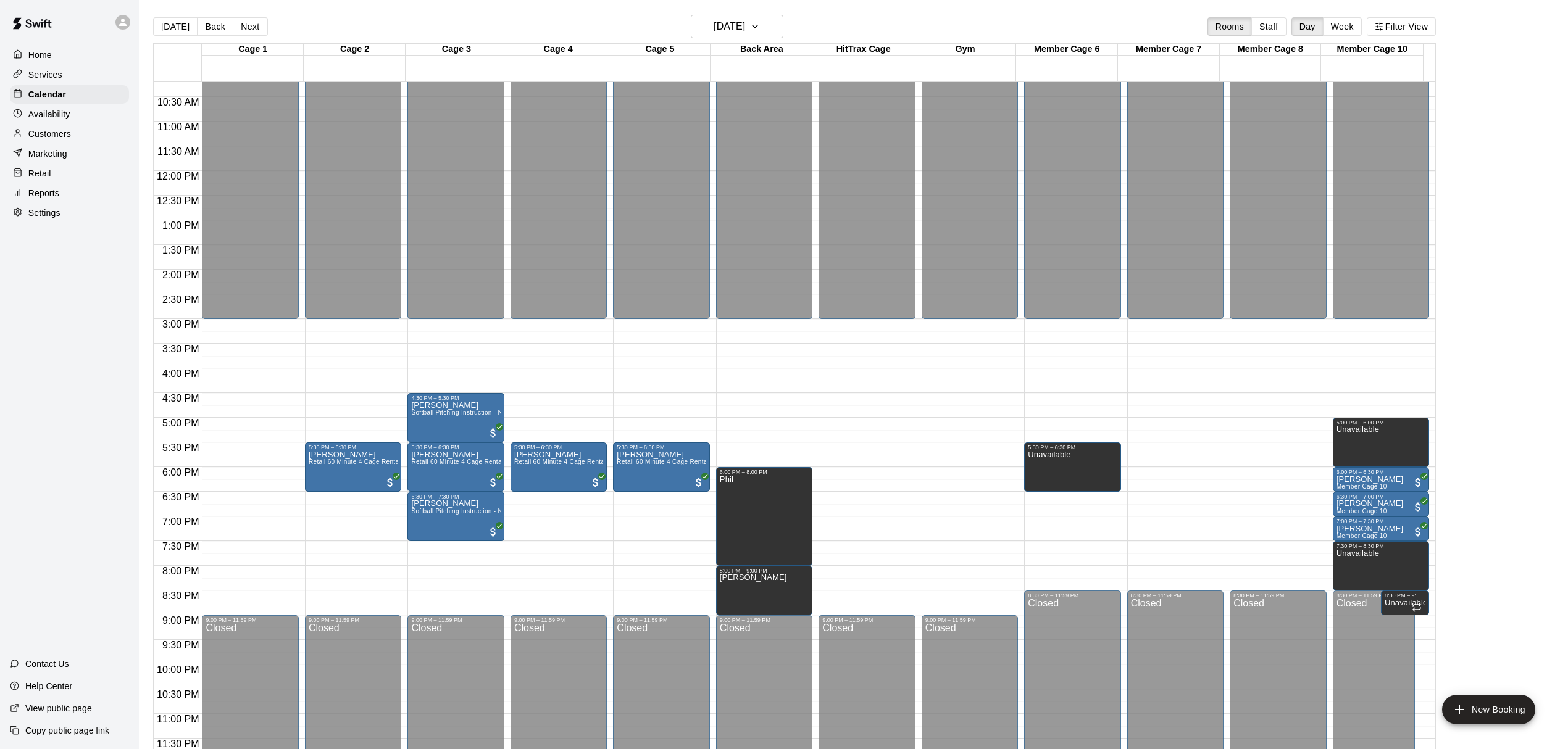
click at [1501, 439] on main "[DATE] Back [DATE][DATE] Rooms Staff Day Week Filter View Cage 1 15 Wed Cage 2 …" at bounding box center [853, 389] width 1420 height 749
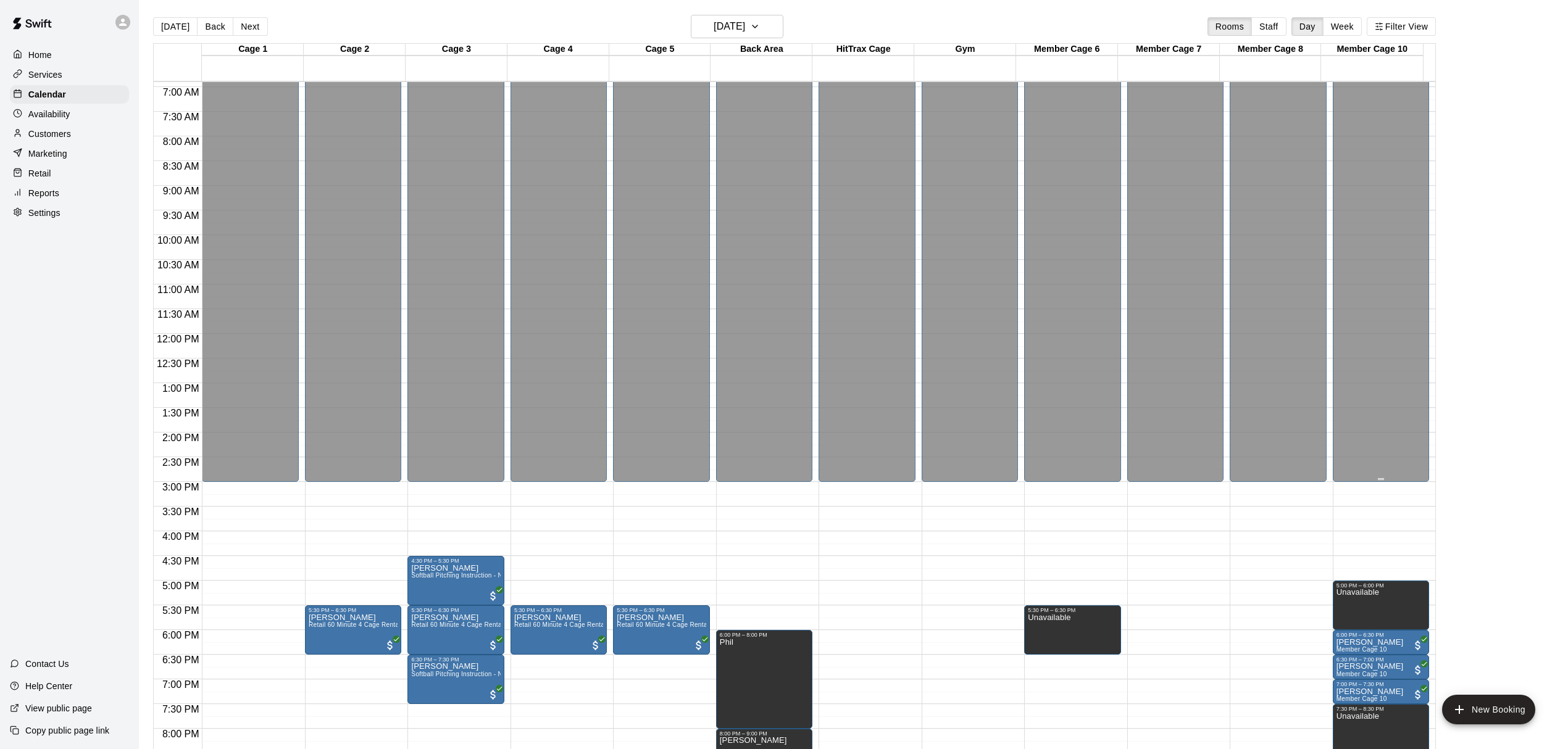
scroll to position [423, 0]
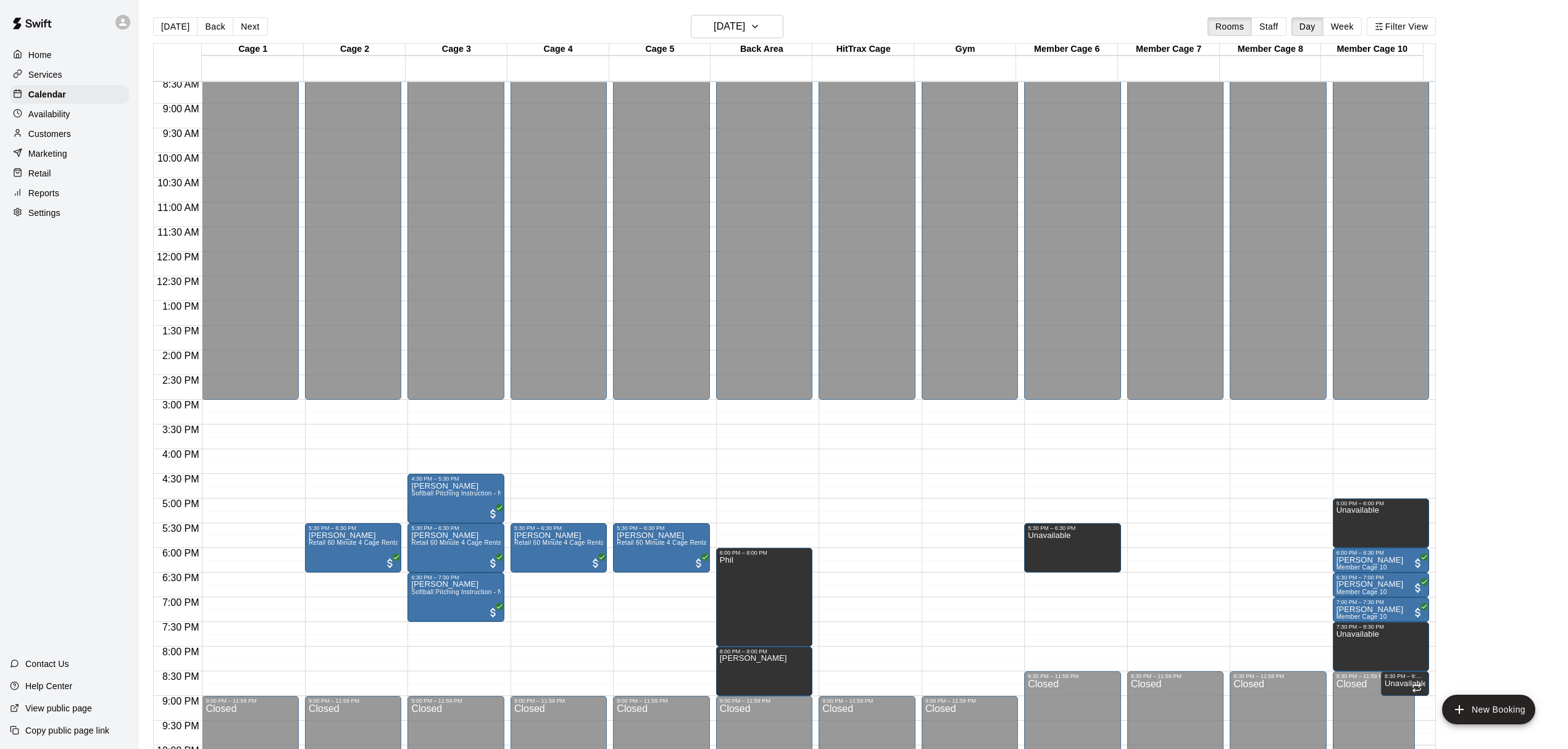
click at [183, 30] on button "[DATE]" at bounding box center [175, 27] width 44 height 19
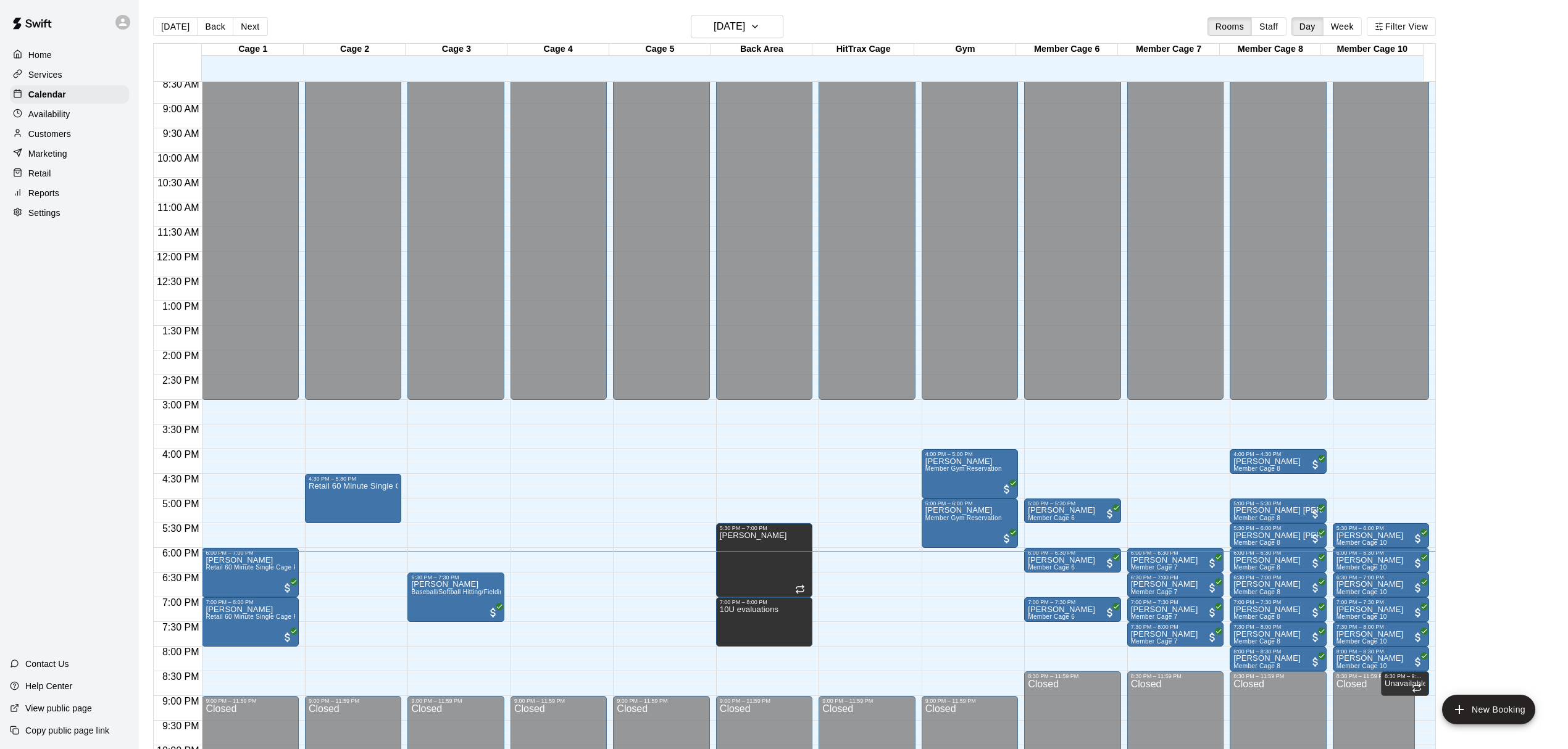
click at [1465, 154] on main "[DATE] Back [DATE][DATE] Rooms Staff Day Week Filter View Cage 1 14 Tue Cage 2 …" at bounding box center [853, 389] width 1420 height 749
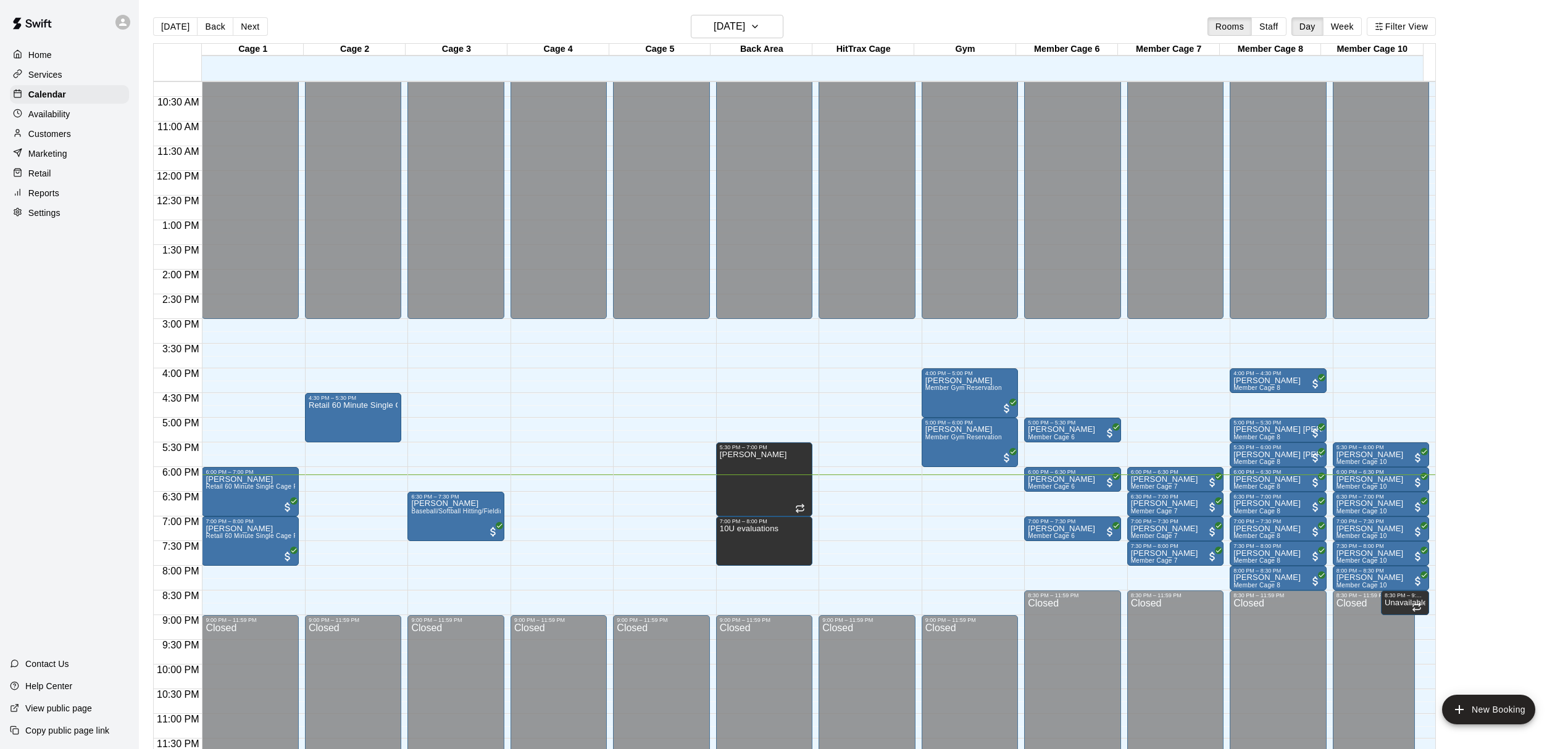
scroll to position [505, 0]
click at [341, 25] on div "[DATE] Back [DATE][DATE] Rooms Staff Day Week Filter View" at bounding box center [795, 28] width 1283 height 28
click at [1555, 338] on main "[DATE] Back [DATE][DATE] Rooms Staff Day Week Filter View Cage 1 14 Tue Cage 2 …" at bounding box center [853, 389] width 1420 height 749
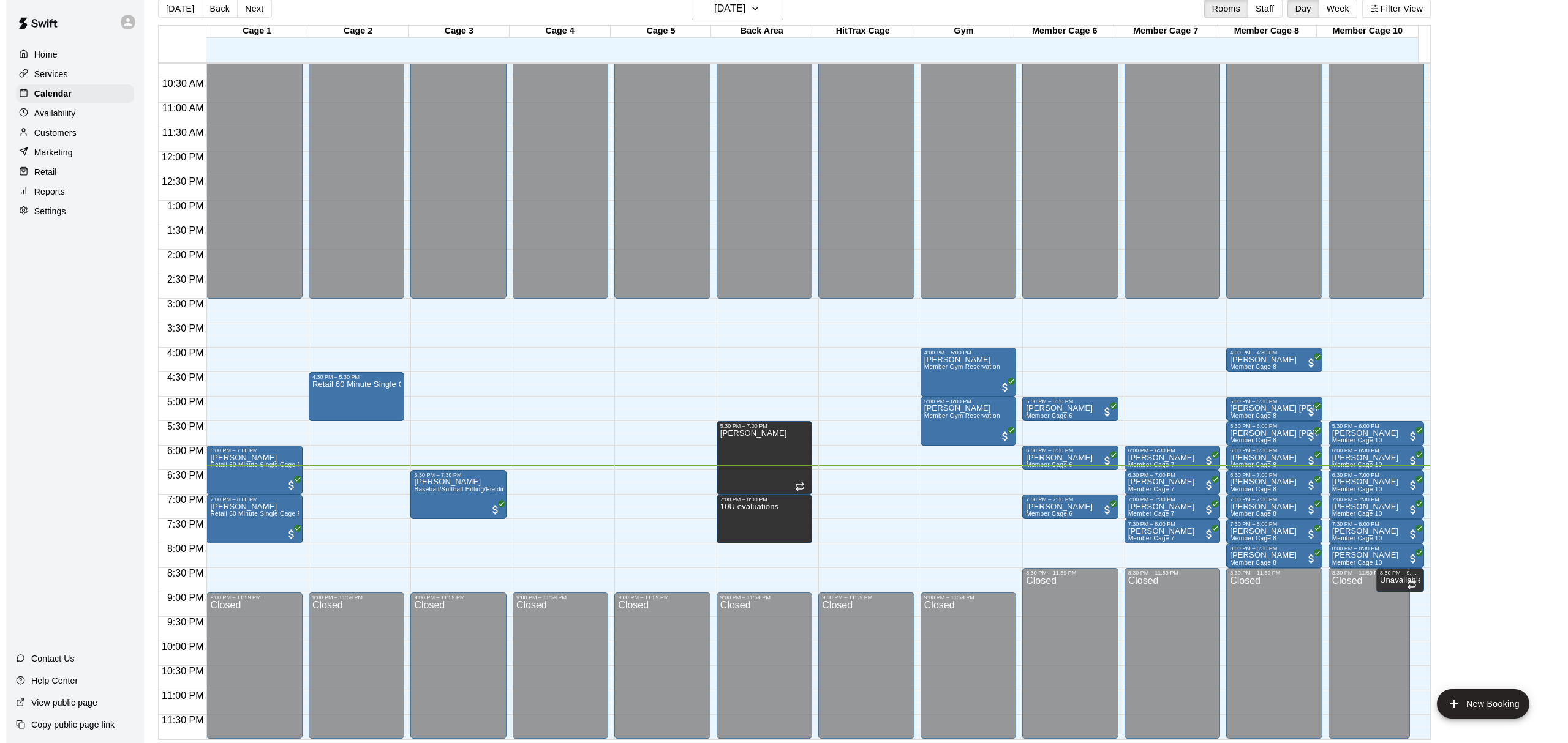
scroll to position [19, 0]
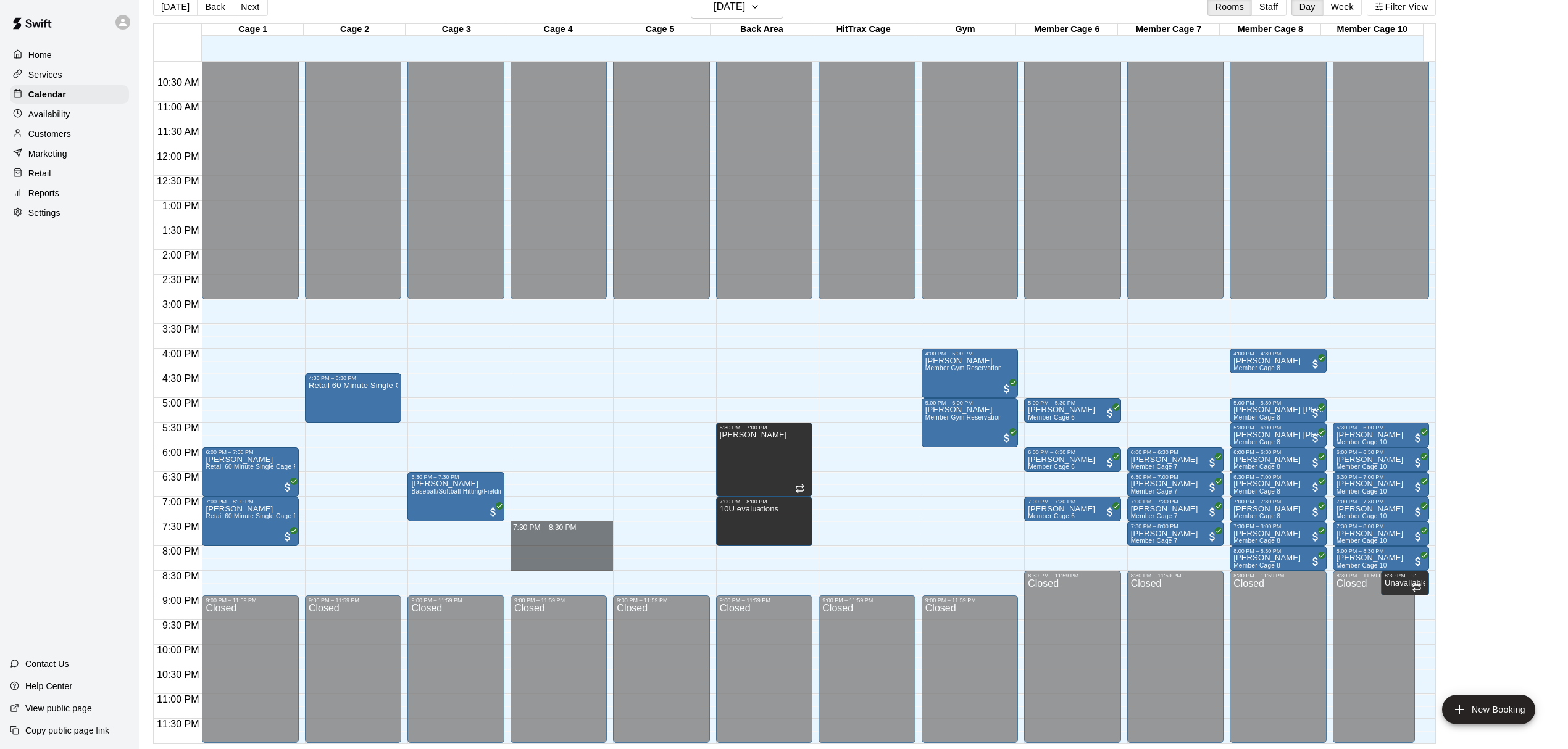
drag, startPoint x: 516, startPoint y: 524, endPoint x: 531, endPoint y: 564, distance: 42.7
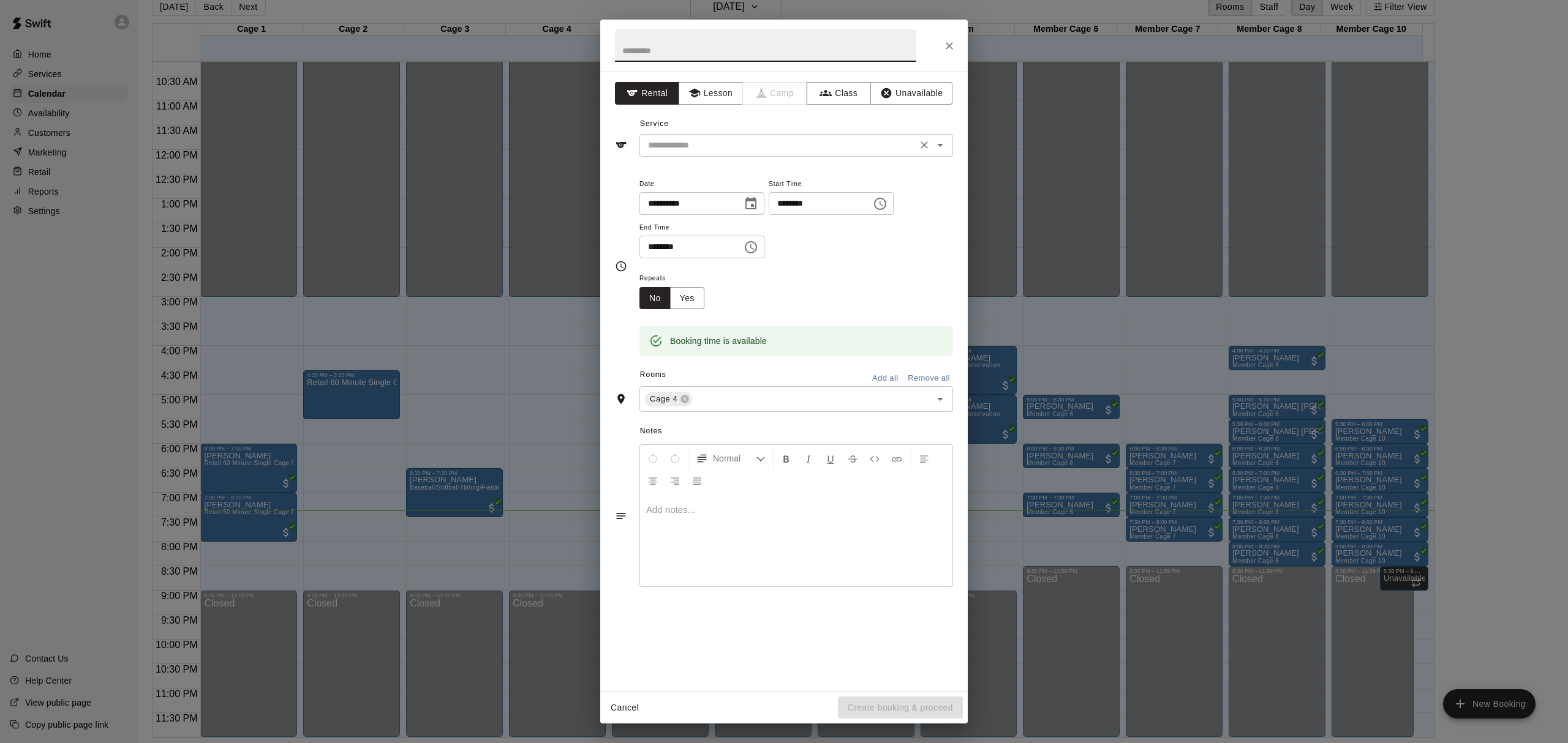
click at [797, 152] on input "text" at bounding box center [779, 145] width 270 height 15
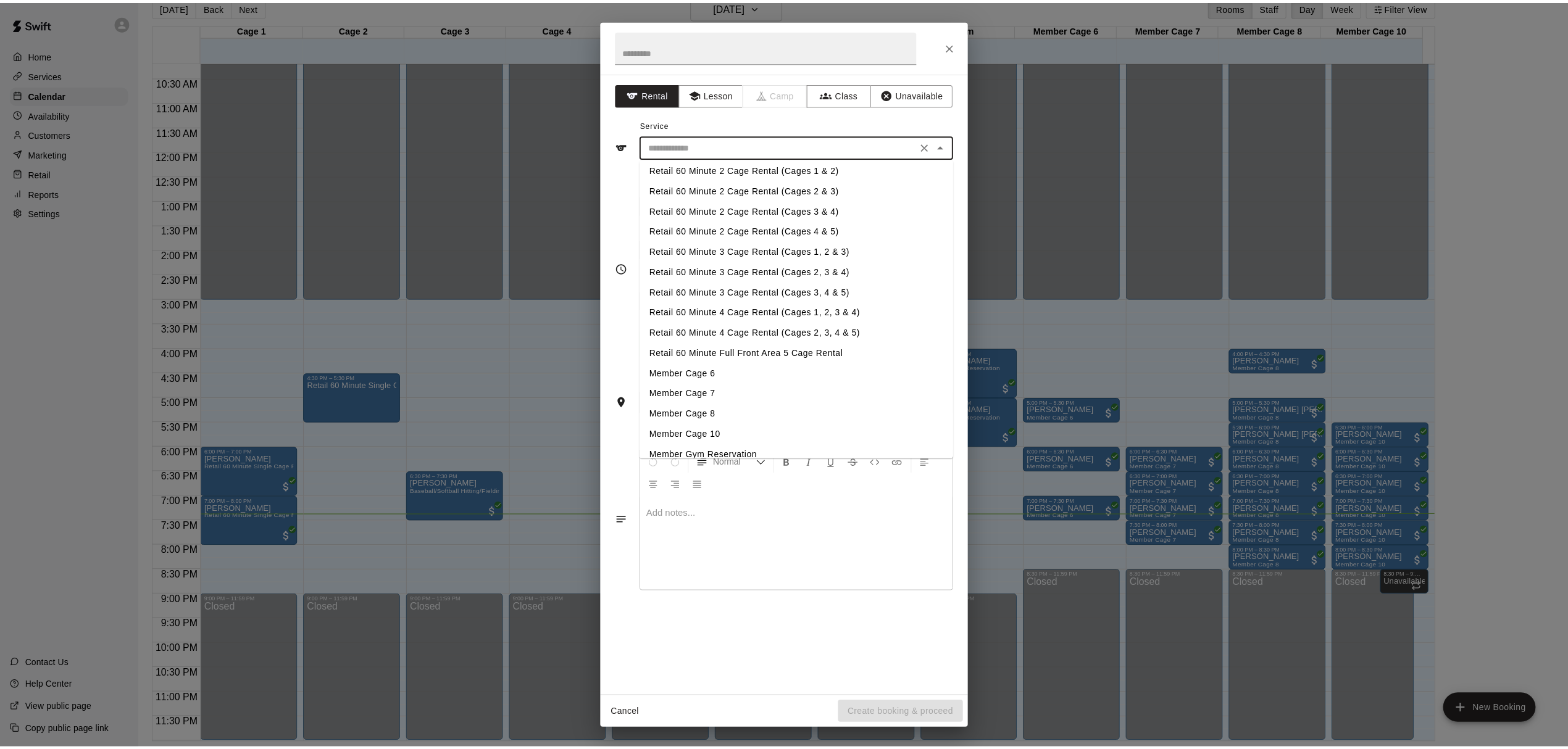
scroll to position [0, 0]
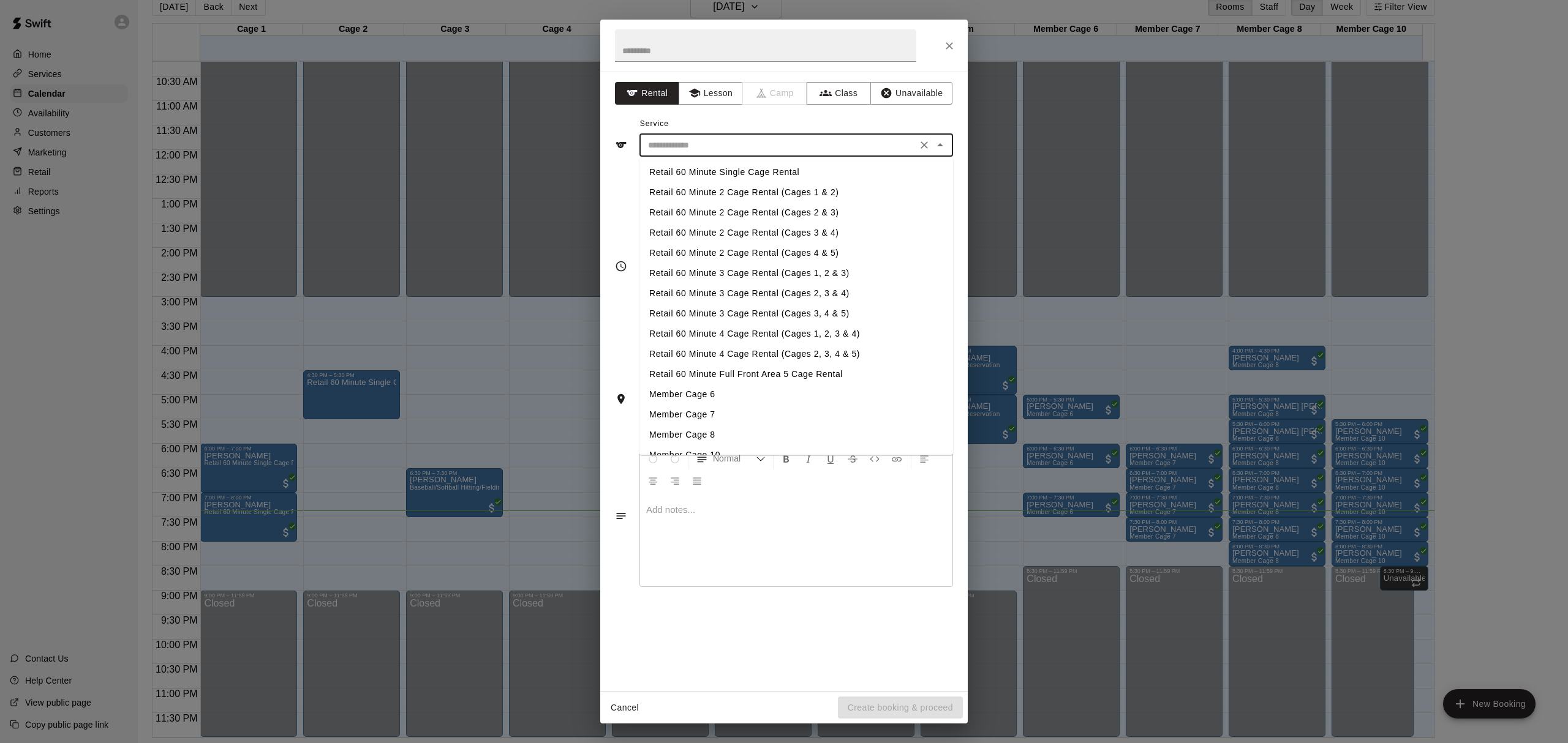
click at [758, 173] on li "Retail 60 Minute Single Cage Rental" at bounding box center [796, 172] width 314 height 20
type input "**********"
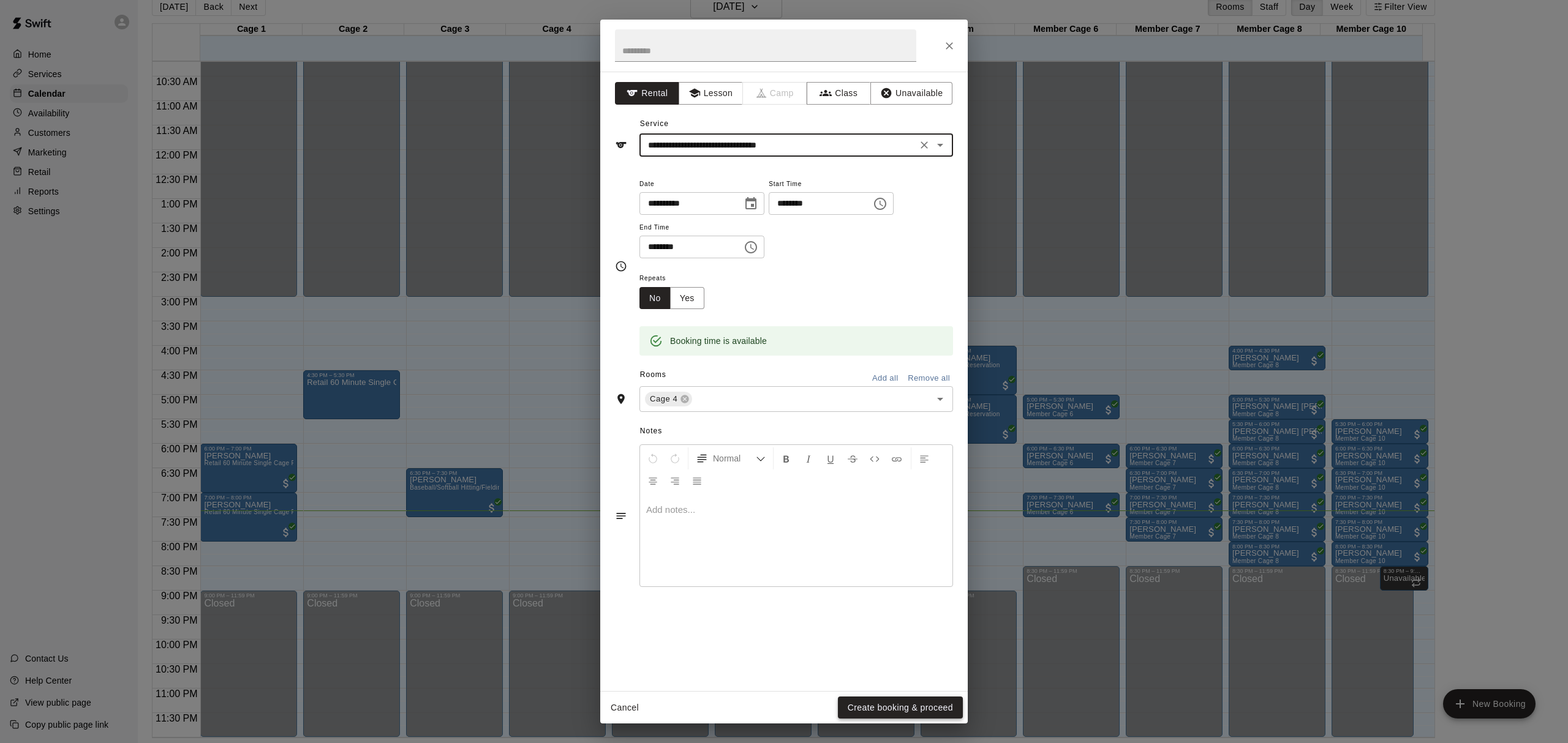
click at [904, 713] on button "Create booking & proceed" at bounding box center [901, 709] width 125 height 23
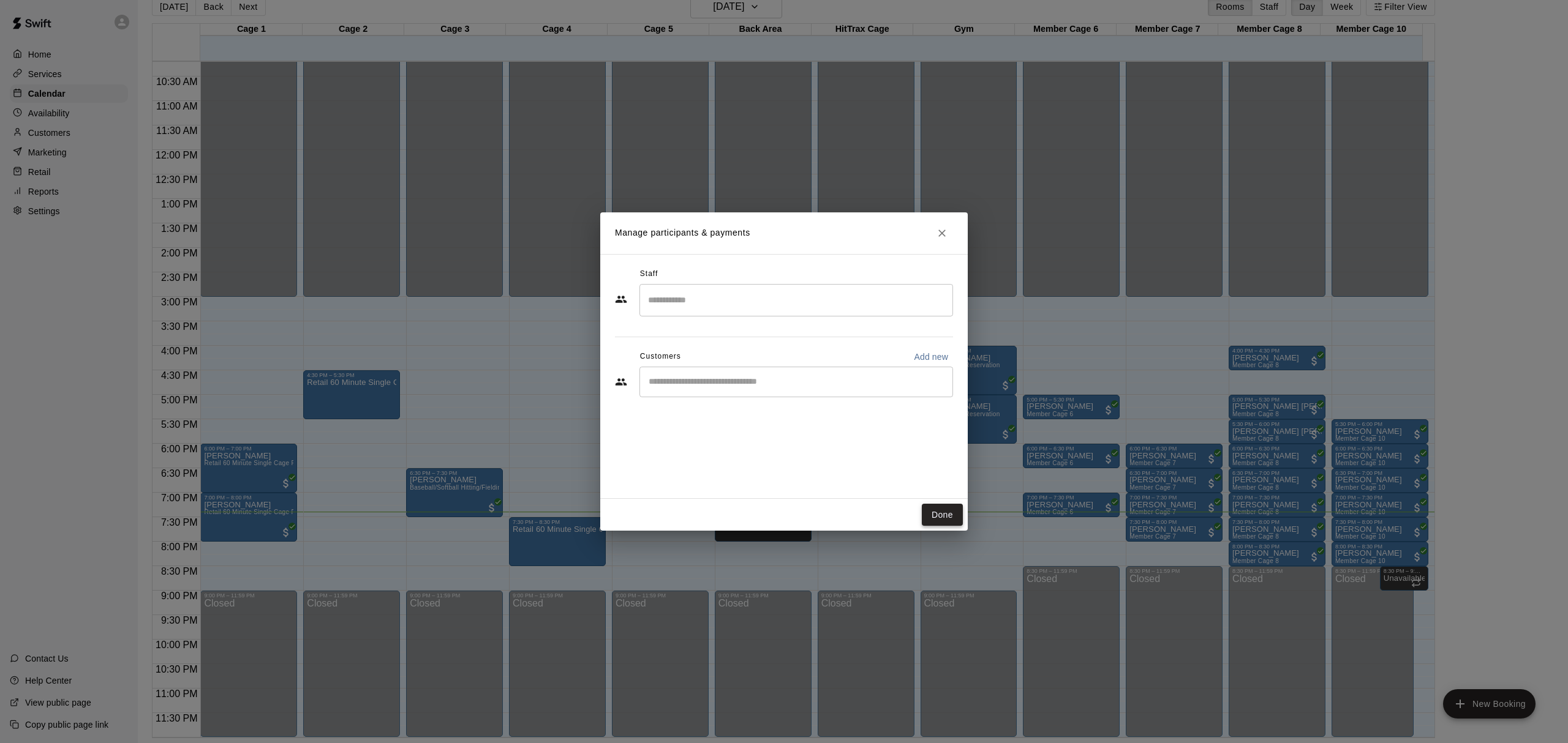
click at [941, 518] on button "Done" at bounding box center [942, 515] width 41 height 23
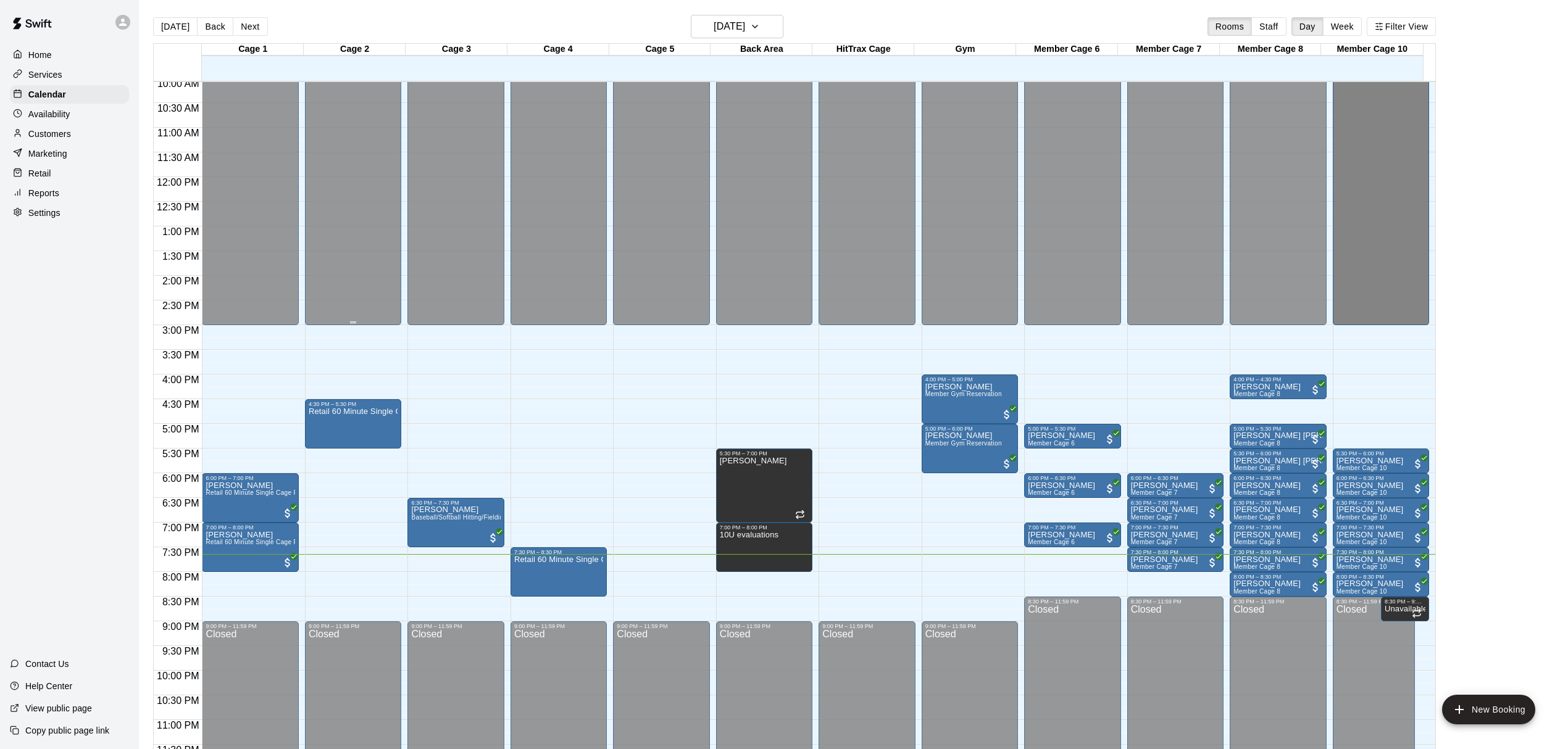
scroll to position [505, 0]
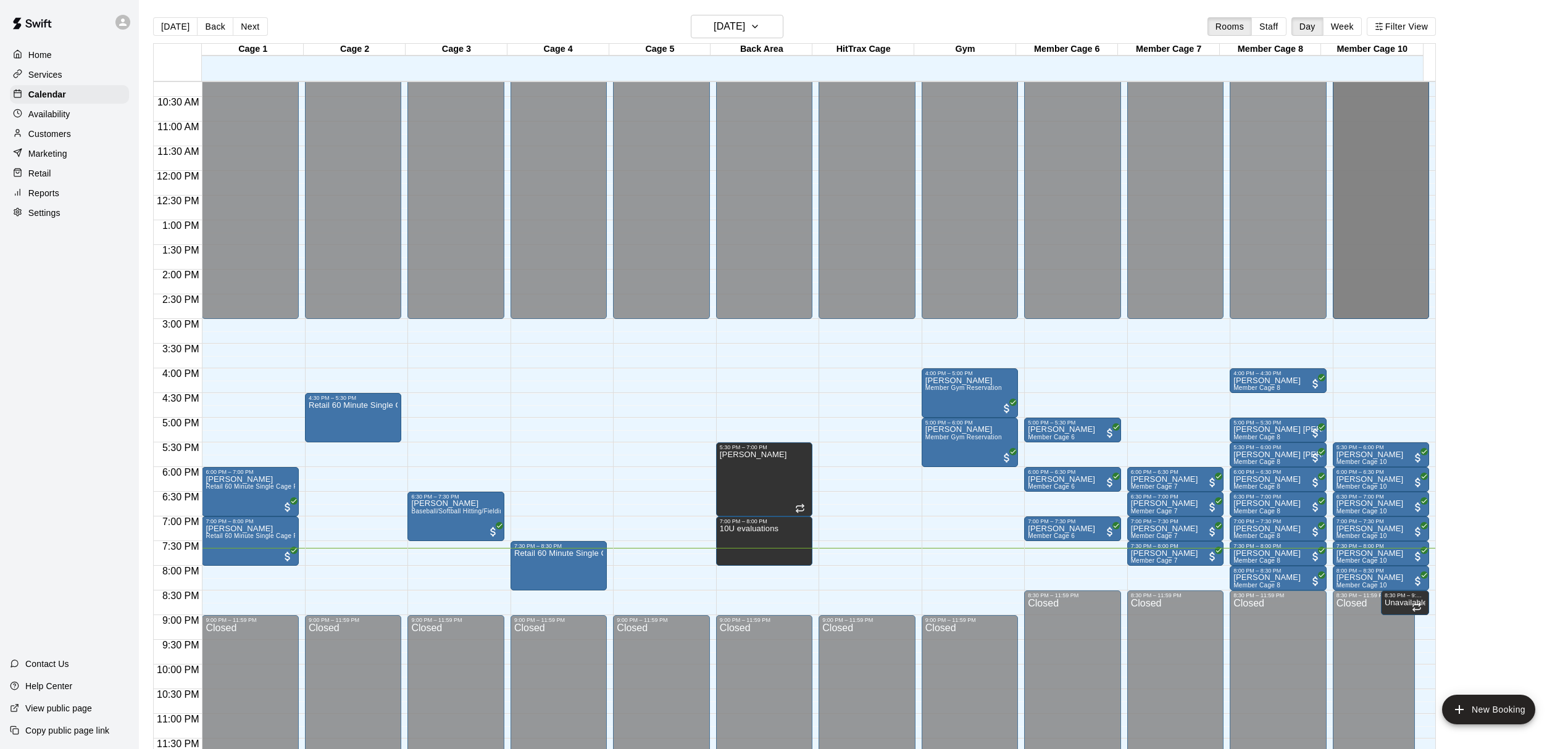
click at [21, 426] on div "Home Services Calendar Availability Customers Marketing Retail Reports Settings…" at bounding box center [69, 374] width 139 height 749
